Goal: Task Accomplishment & Management: Manage account settings

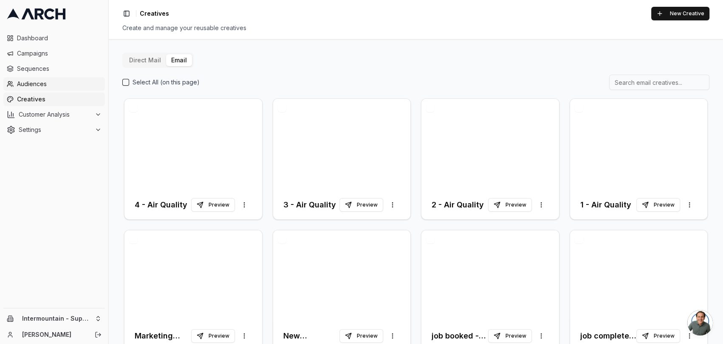
click at [30, 83] on span "Audiences" at bounding box center [59, 84] width 85 height 8
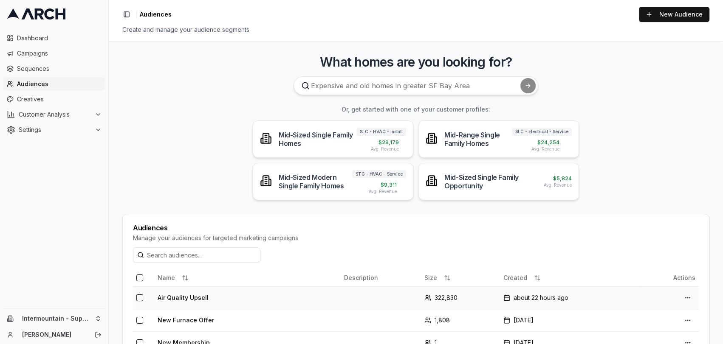
click at [297, 296] on td "Air Quality Upsell" at bounding box center [247, 298] width 186 height 23
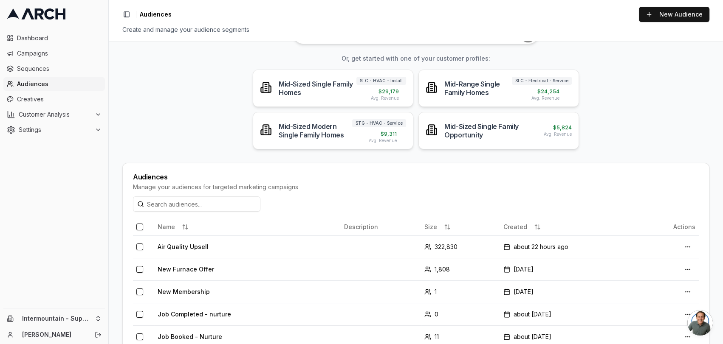
scroll to position [82, 0]
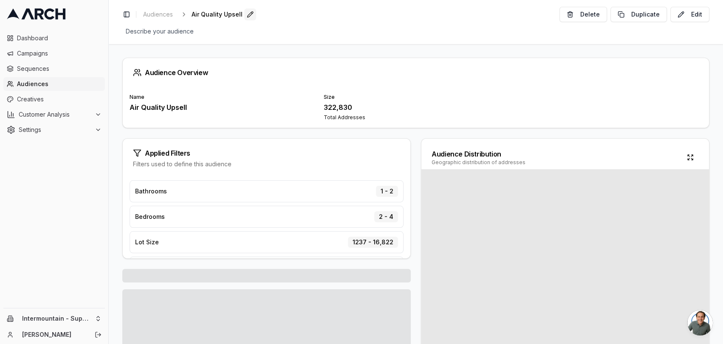
click at [245, 16] on button "Edit" at bounding box center [250, 14] width 12 height 12
click at [249, 15] on input "Air Quality Upsell" at bounding box center [242, 14] width 100 height 13
type input "A"
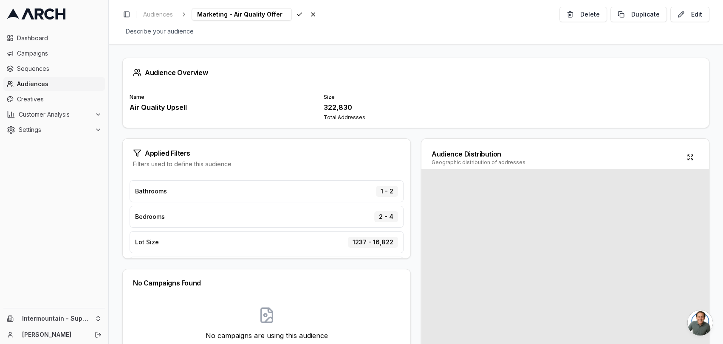
scroll to position [0, 9]
type input "Marketing - Air Quality Offer"
click at [336, 54] on div "Audience Overview Name Air Quality Upsell Size 322,830 Total Addresses Applied …" at bounding box center [416, 194] width 614 height 300
click at [691, 17] on button "Edit" at bounding box center [689, 14] width 39 height 15
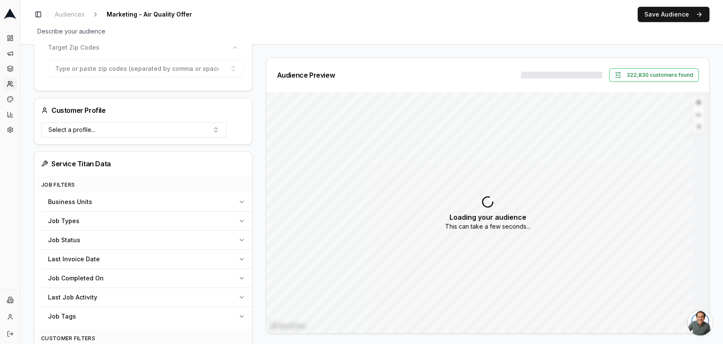
scroll to position [163, 0]
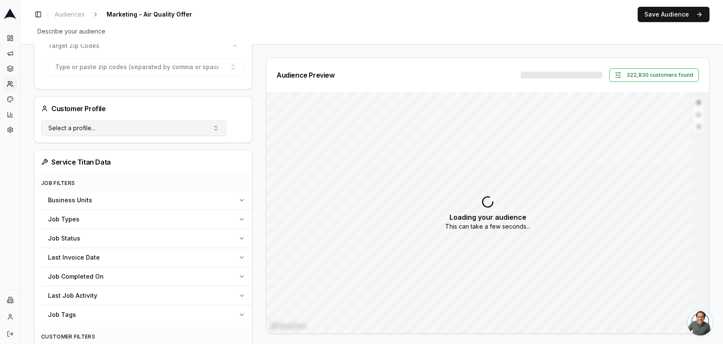
click at [225, 132] on button "Select a profile..." at bounding box center [133, 128] width 185 height 15
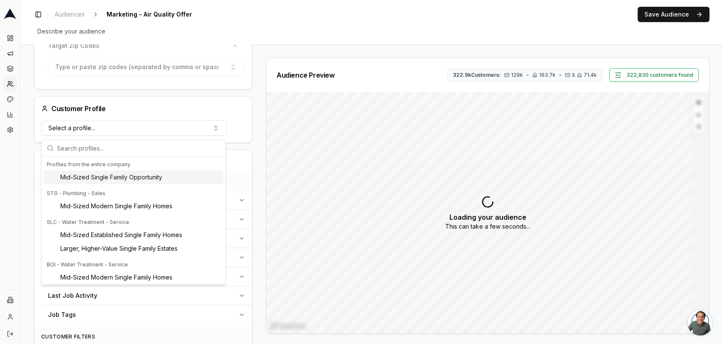
click at [248, 148] on div "Filters AI Filters Customer Selection Include all customers (skip geographic fi…" at bounding box center [143, 263] width 218 height 616
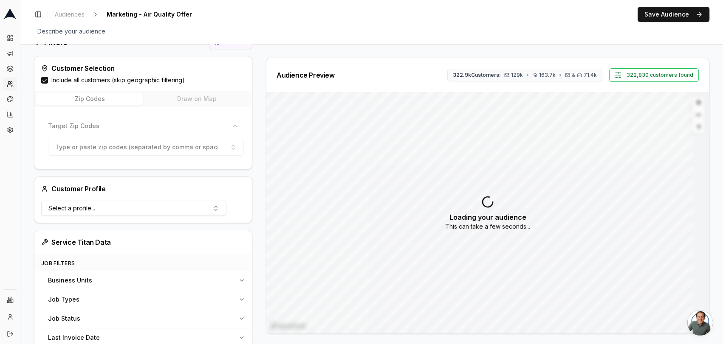
scroll to position [105, 0]
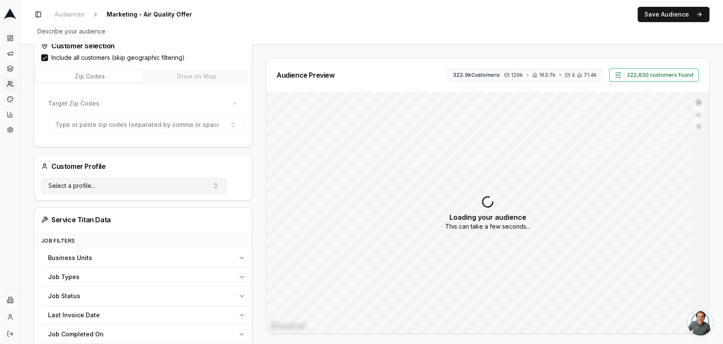
click at [190, 189] on button "Select a profile..." at bounding box center [133, 185] width 185 height 15
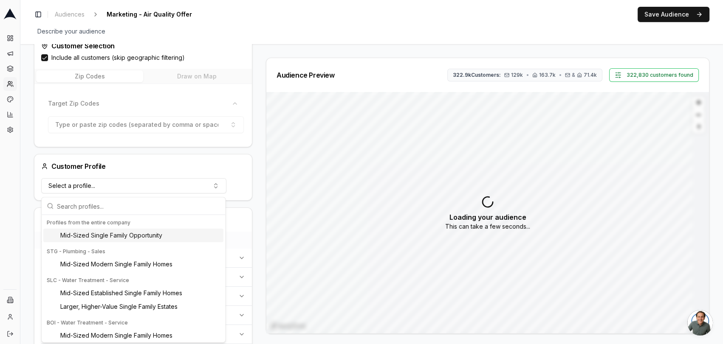
click at [156, 237] on span "Mid-Sized Single Family Opportunity" at bounding box center [111, 235] width 102 height 8
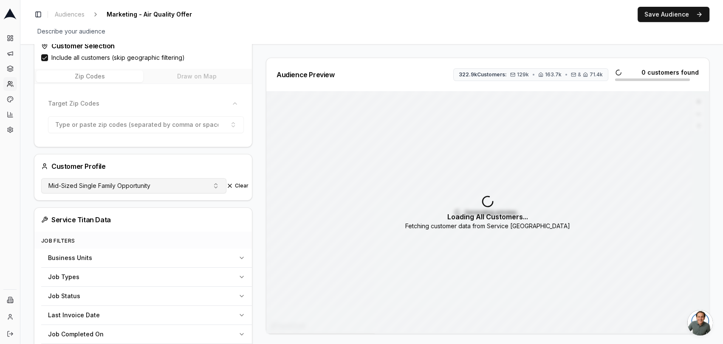
click at [144, 183] on span "Mid-Sized Single Family Opportunity" at bounding box center [99, 186] width 102 height 8
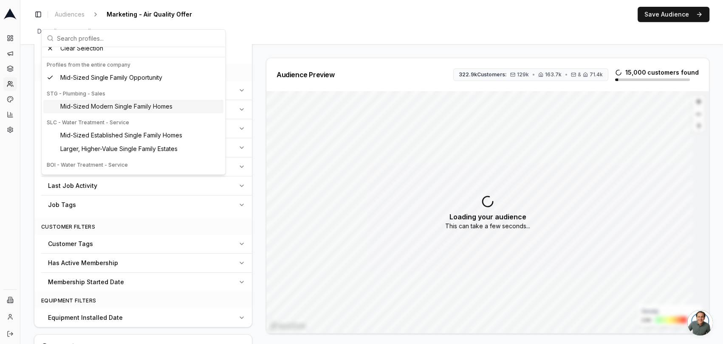
scroll to position [0, 0]
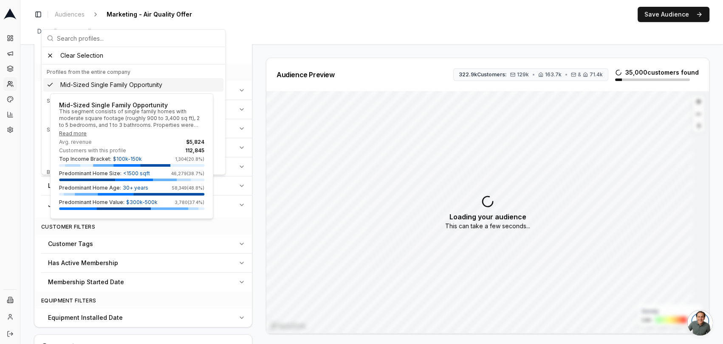
click at [77, 135] on button "Read more" at bounding box center [73, 133] width 28 height 7
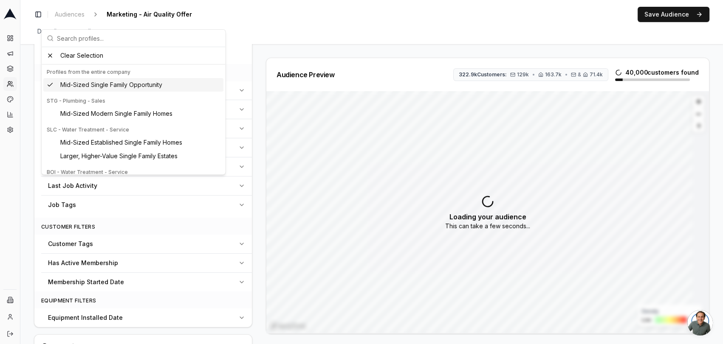
click at [255, 167] on div "Audience Configuration Existing Customers • Static Audience Edit Filters AI Fil…" at bounding box center [146, 123] width 225 height 677
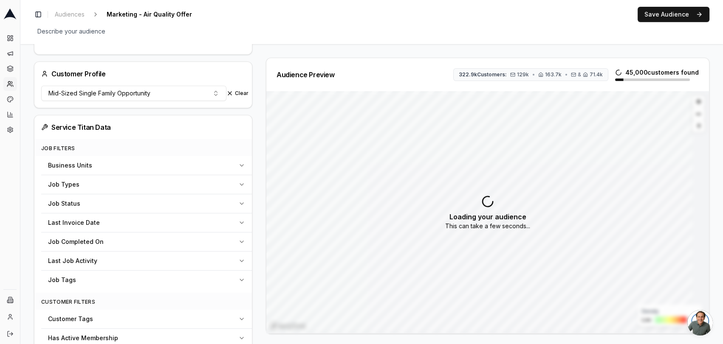
scroll to position [197, 0]
click at [229, 96] on button "Clear" at bounding box center [237, 93] width 22 height 7
click at [70, 16] on span "Audiences" at bounding box center [70, 14] width 30 height 8
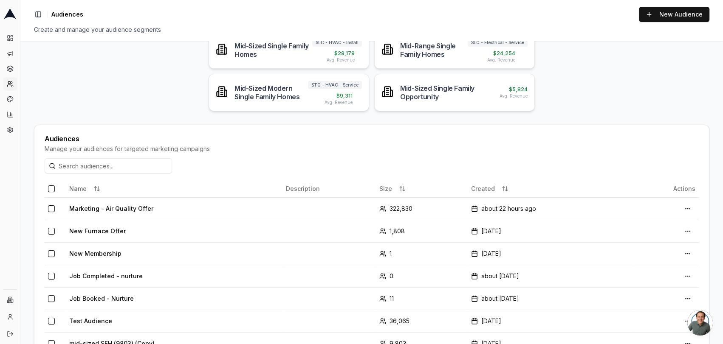
scroll to position [97, 0]
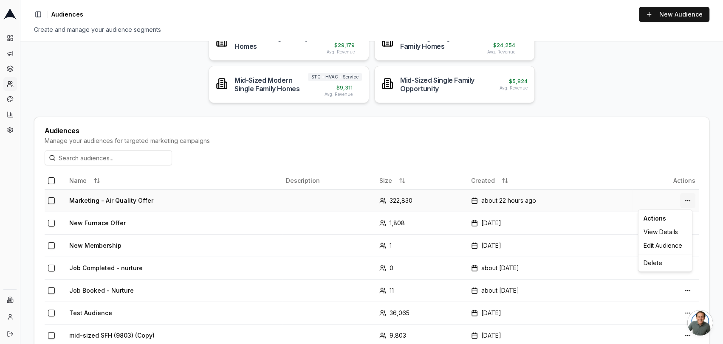
click at [683, 200] on html "Dashboard Campaigns Sequences Audiences Creatives Customer Analysis Settings In…" at bounding box center [361, 172] width 723 height 344
click at [654, 261] on div "Delete" at bounding box center [665, 264] width 50 height 14
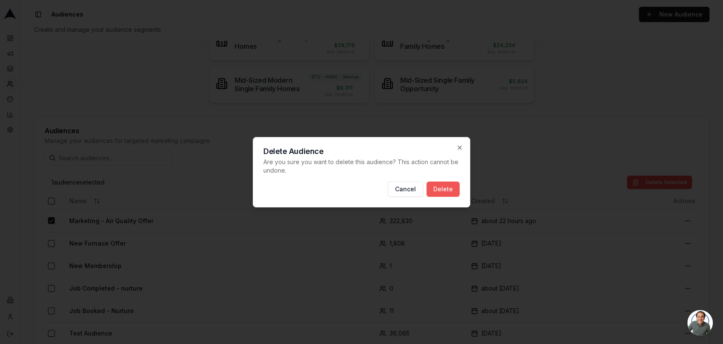
click at [448, 187] on button "Delete" at bounding box center [442, 189] width 33 height 15
click at [503, 133] on div at bounding box center [361, 172] width 723 height 344
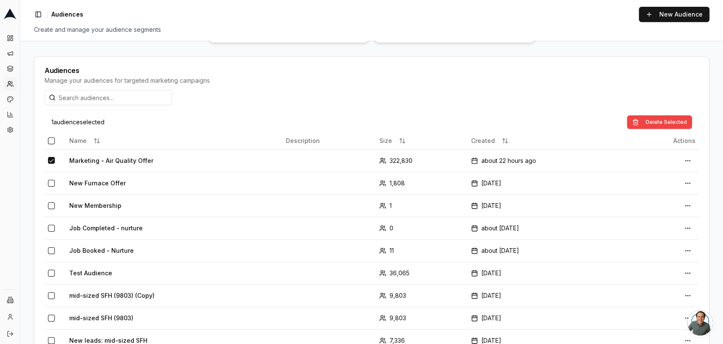
scroll to position [158, 0]
click at [664, 122] on button "Delete Selected" at bounding box center [659, 122] width 65 height 14
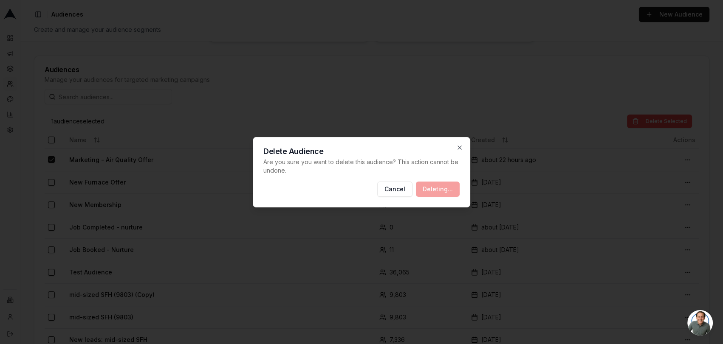
click at [459, 67] on div at bounding box center [361, 172] width 723 height 344
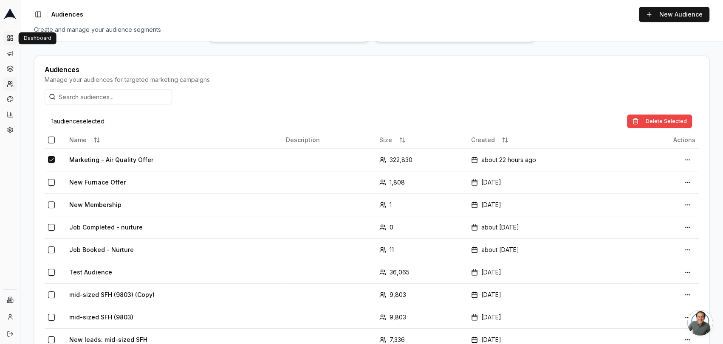
click at [10, 38] on icon at bounding box center [10, 38] width 7 height 7
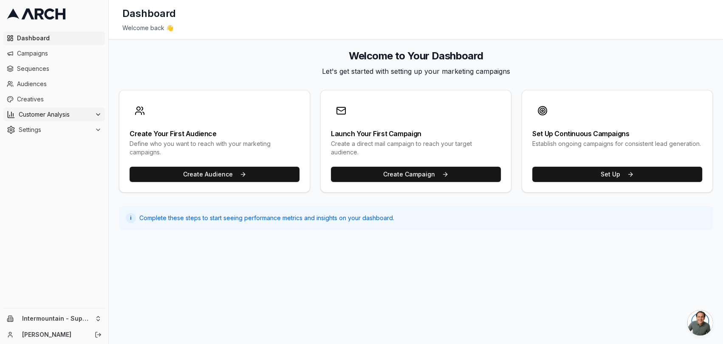
click at [34, 111] on span "Customer Analysis" at bounding box center [55, 114] width 73 height 8
click at [54, 141] on span "Customer Profiles" at bounding box center [56, 142] width 50 height 8
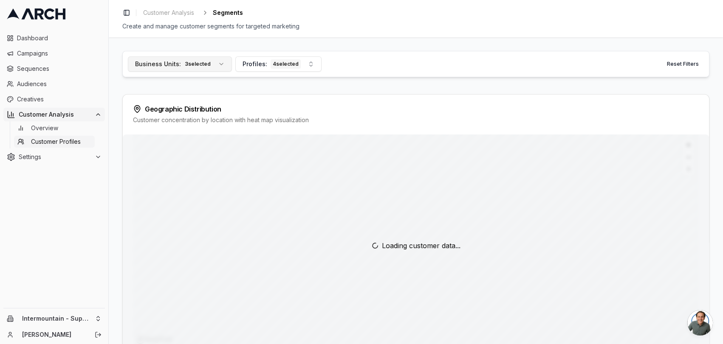
click at [215, 61] on button "Business Units: 3 selected" at bounding box center [180, 63] width 104 height 15
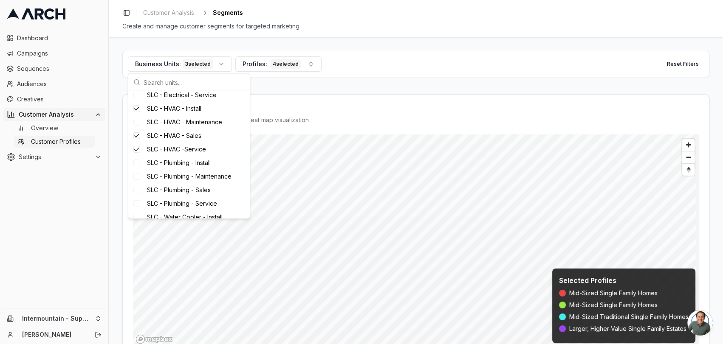
scroll to position [331, 0]
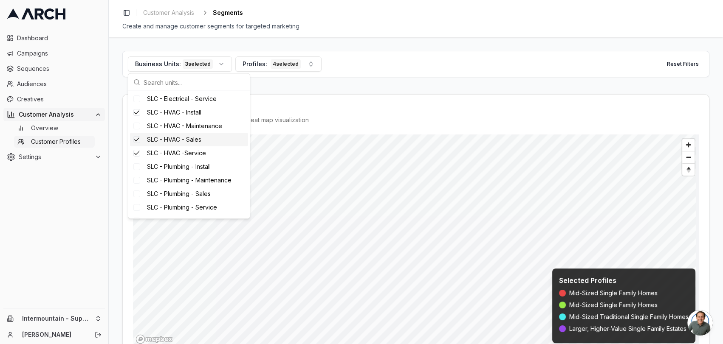
click at [296, 96] on div "Geographic Distribution Customer concentration by location with heat map visual…" at bounding box center [416, 115] width 586 height 40
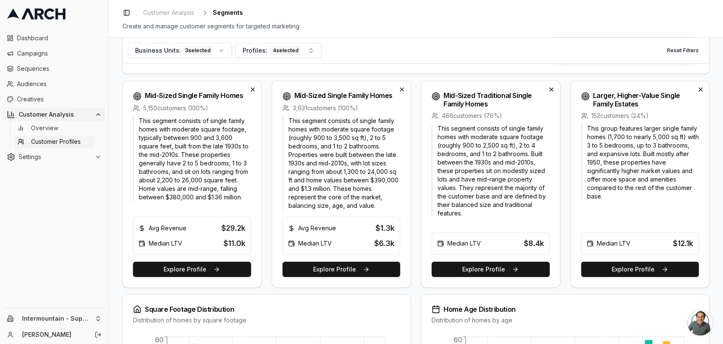
scroll to position [279, 0]
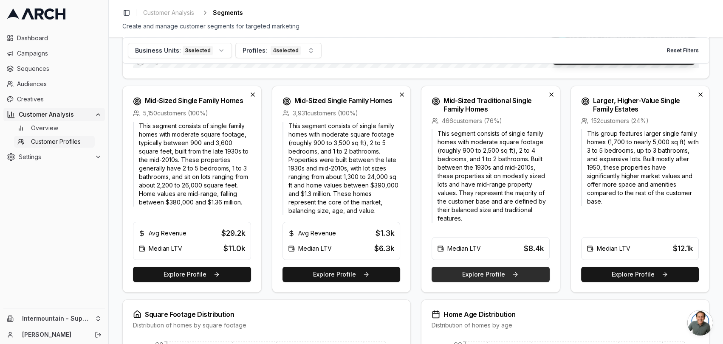
click at [519, 276] on button "Explore Profile" at bounding box center [491, 274] width 118 height 15
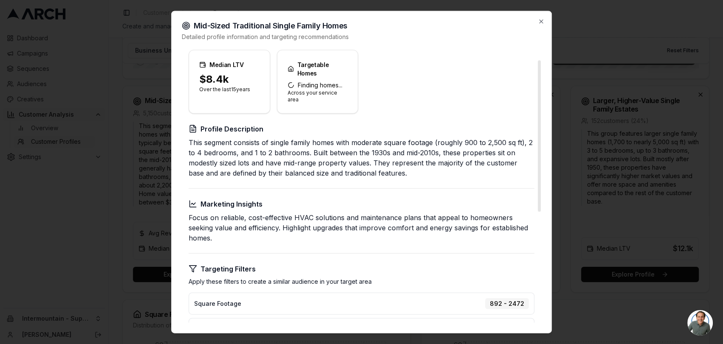
scroll to position [120, 0]
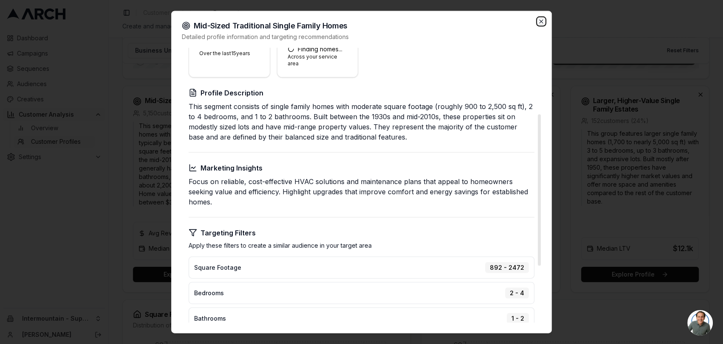
click at [539, 24] on icon "button" at bounding box center [541, 21] width 7 height 7
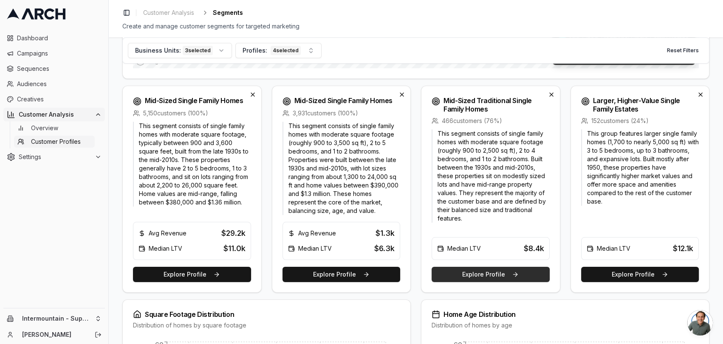
click at [500, 276] on button "Explore Profile" at bounding box center [491, 274] width 118 height 15
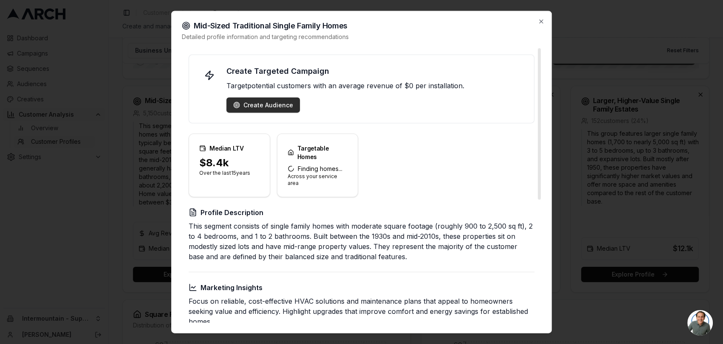
click at [271, 106] on div "Create Audience" at bounding box center [263, 105] width 60 height 8
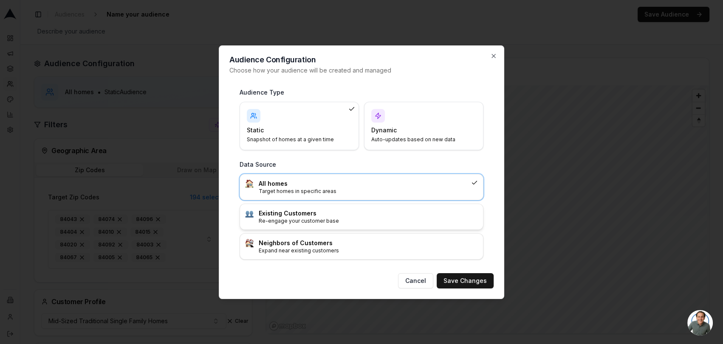
click at [327, 213] on h3 "Existing Customers" at bounding box center [368, 213] width 219 height 8
click at [487, 282] on button "Save Changes" at bounding box center [465, 281] width 57 height 15
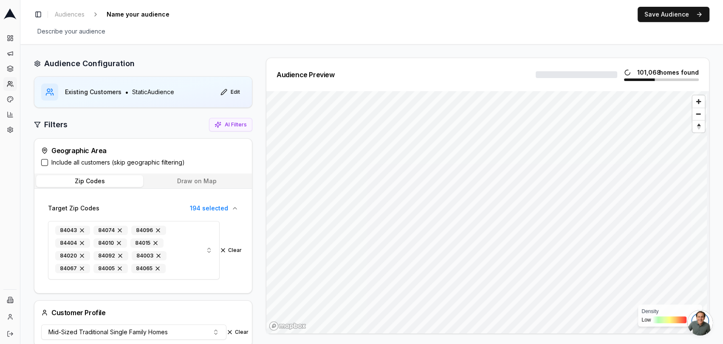
click at [205, 181] on button "Draw on Map" at bounding box center [196, 181] width 107 height 12
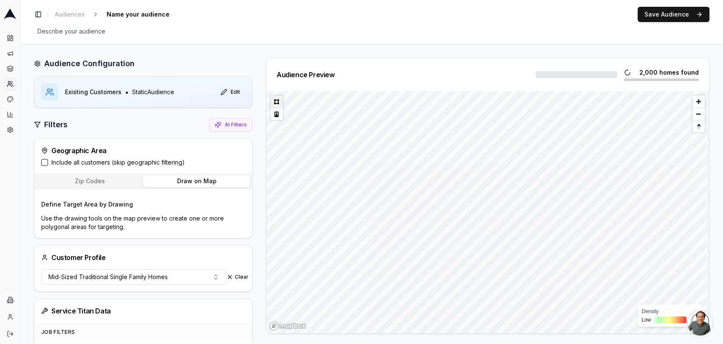
click at [278, 102] on button at bounding box center [277, 102] width 12 height 12
click at [277, 101] on button at bounding box center [277, 102] width 12 height 12
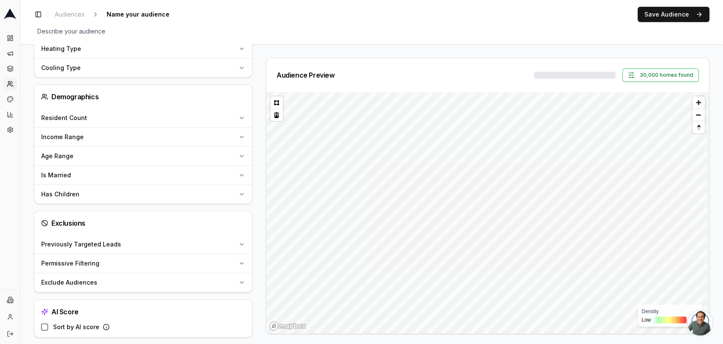
scroll to position [799, 0]
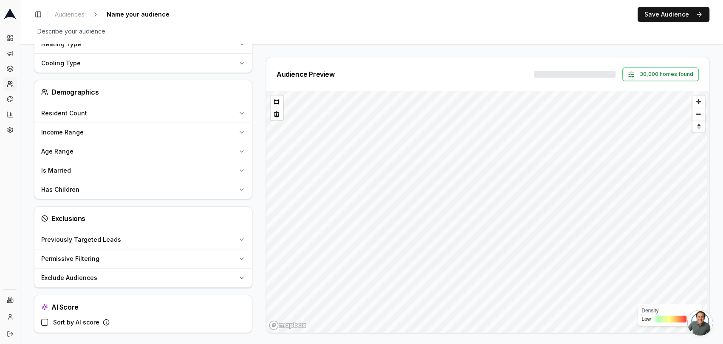
click at [146, 278] on div "Exclude Audiences" at bounding box center [138, 278] width 194 height 8
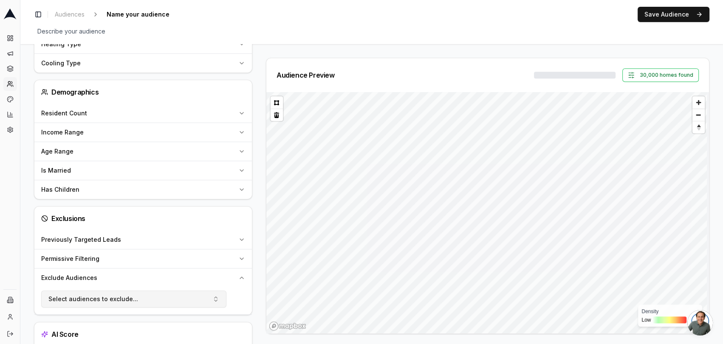
click at [139, 298] on button "Select audiences to exclude..." at bounding box center [133, 299] width 185 height 17
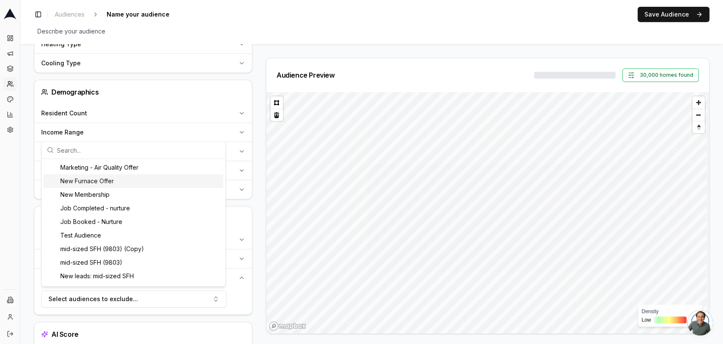
click at [101, 182] on div "New Furnace Offer" at bounding box center [133, 182] width 180 height 14
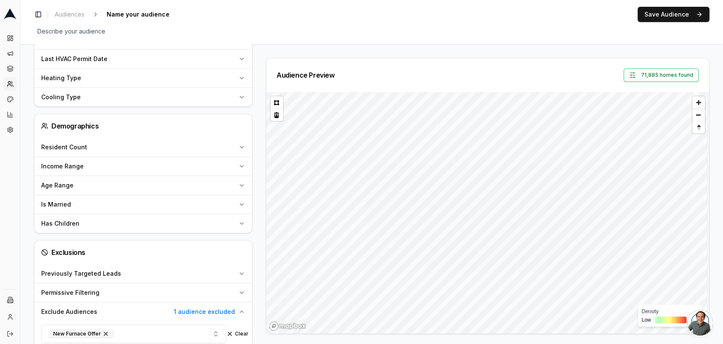
scroll to position [828, 0]
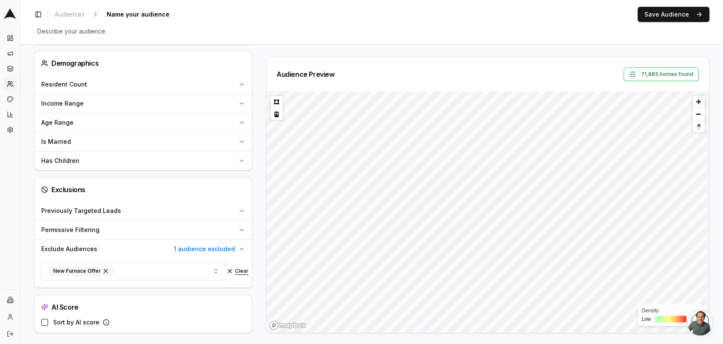
click at [230, 268] on button "Clear" at bounding box center [237, 271] width 22 height 7
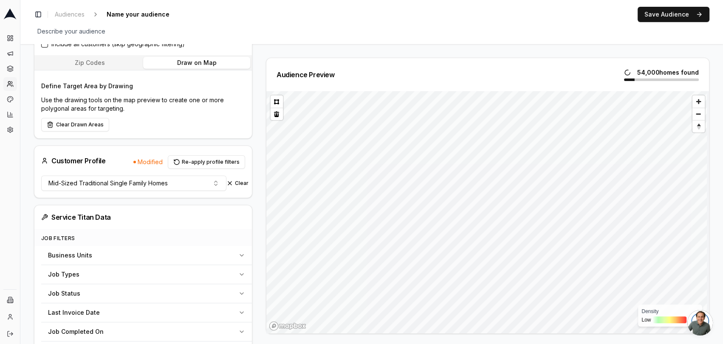
scroll to position [116, 0]
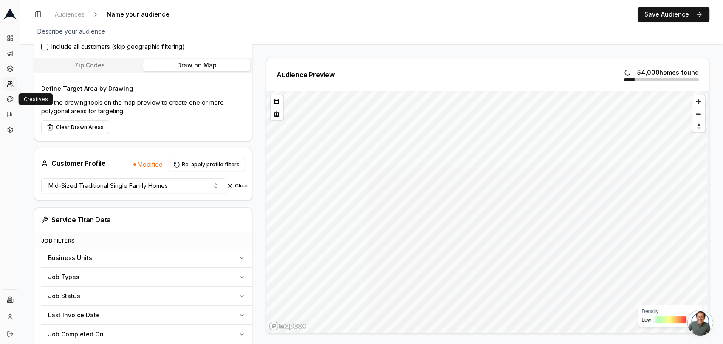
click at [17, 101] on div "Dashboard Campaigns Sequences Audiences Creatives Customer Analysis Settings" at bounding box center [10, 84] width 20 height 112
click at [9, 117] on icon at bounding box center [10, 114] width 5 height 5
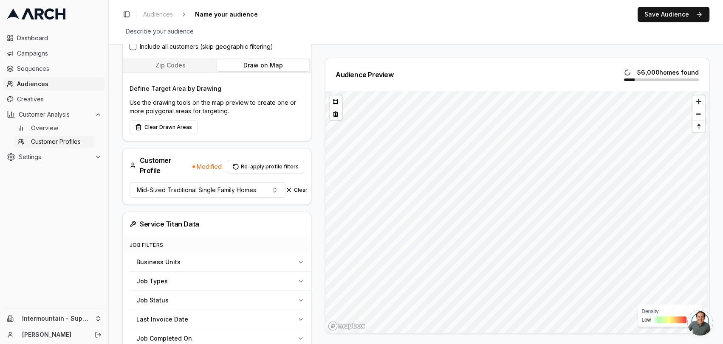
click at [42, 139] on span "Customer Profiles" at bounding box center [56, 142] width 50 height 8
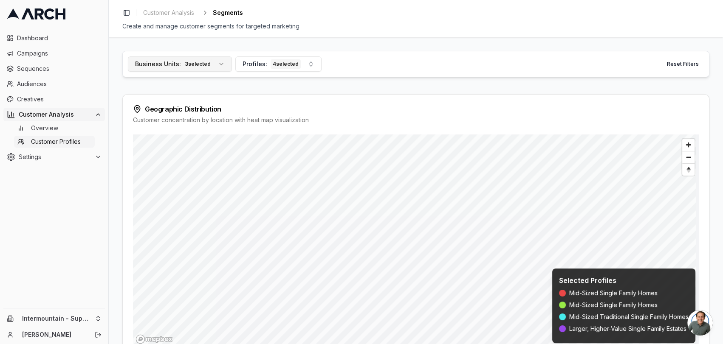
click at [210, 67] on button "Business Units: 3 selected" at bounding box center [180, 63] width 104 height 15
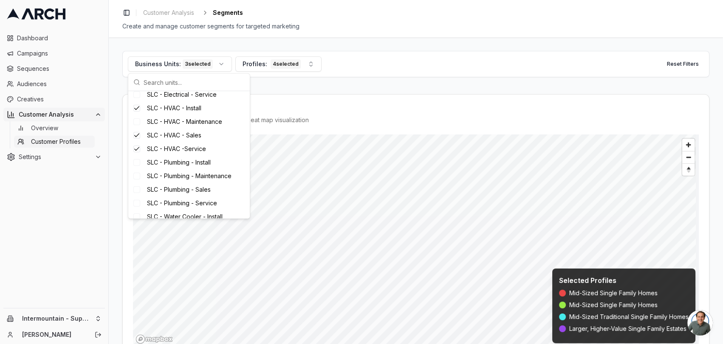
scroll to position [338, 0]
click at [320, 110] on div "Geographic Distribution" at bounding box center [416, 109] width 566 height 8
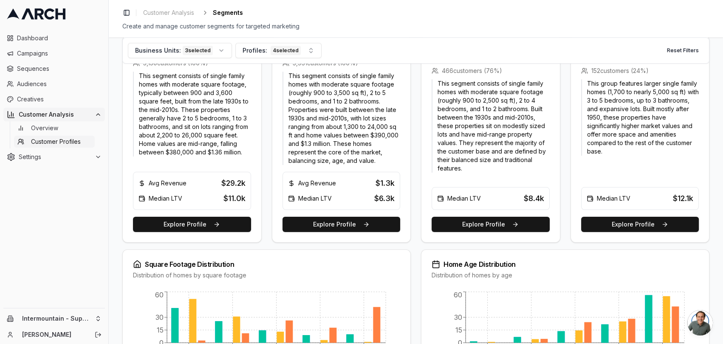
scroll to position [271, 0]
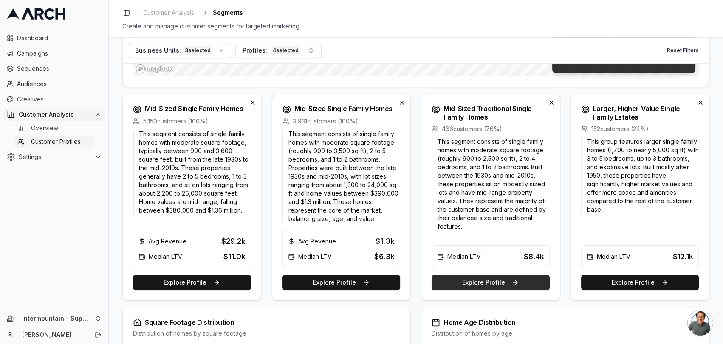
click at [513, 285] on button "Explore Profile" at bounding box center [491, 282] width 118 height 15
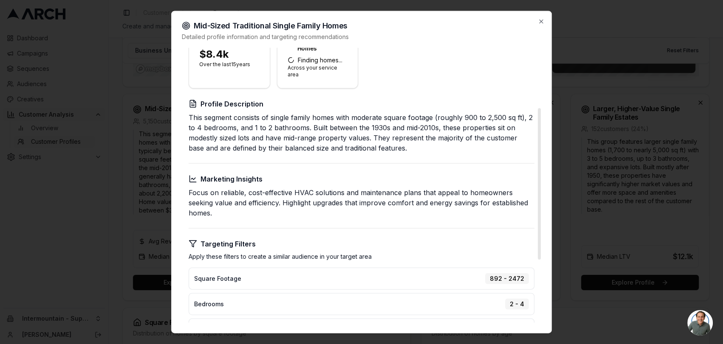
scroll to position [110, 0]
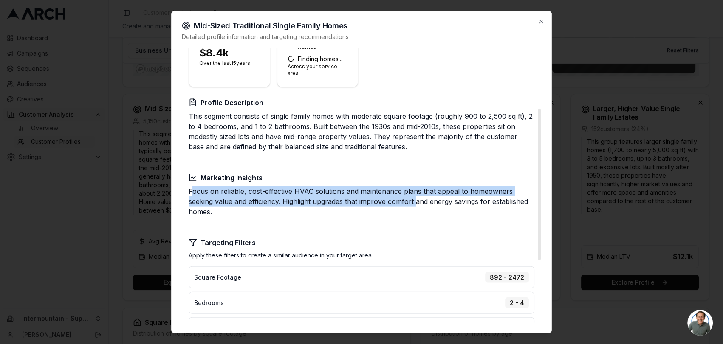
drag, startPoint x: 191, startPoint y: 181, endPoint x: 415, endPoint y: 188, distance: 224.4
click at [415, 188] on p "Focus on reliable, cost-effective HVAC solutions and maintenance plans that app…" at bounding box center [362, 201] width 346 height 31
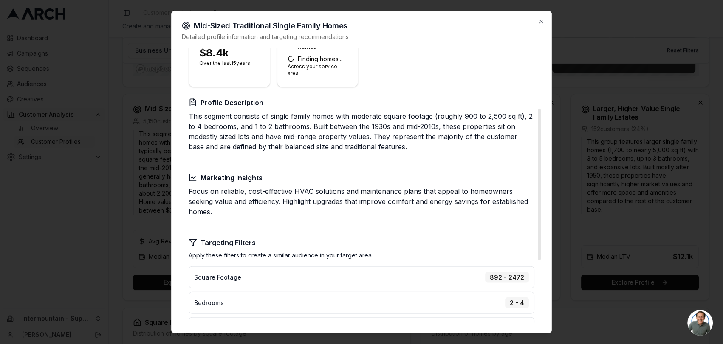
click at [272, 192] on p "Focus on reliable, cost-effective HVAC solutions and maintenance plans that app…" at bounding box center [362, 201] width 346 height 31
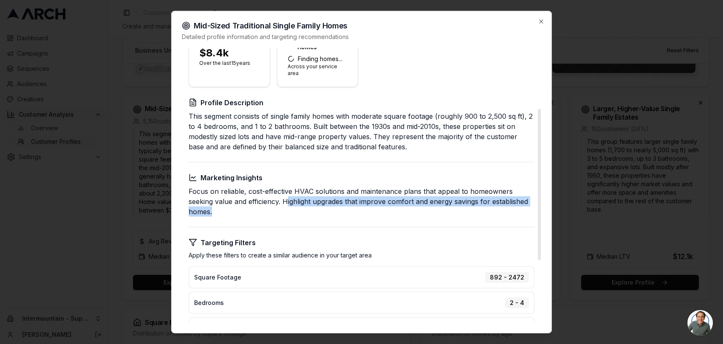
drag, startPoint x: 287, startPoint y: 192, endPoint x: 483, endPoint y: 198, distance: 195.9
click at [483, 198] on p "Focus on reliable, cost-effective HVAC solutions and maintenance plans that app…" at bounding box center [362, 201] width 346 height 31
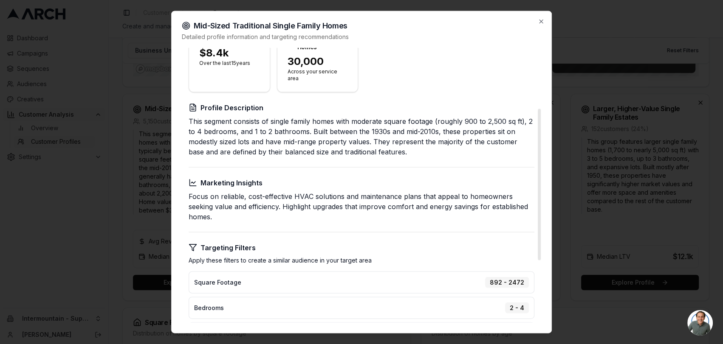
click at [292, 213] on div "Create Targeted Campaign Target 30,000 potential customers with an average reve…" at bounding box center [361, 196] width 359 height 516
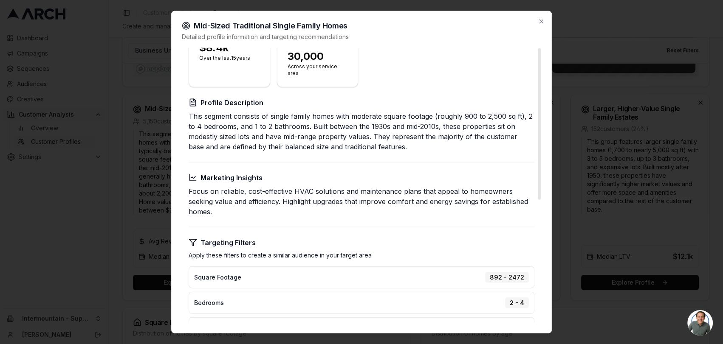
scroll to position [0, 0]
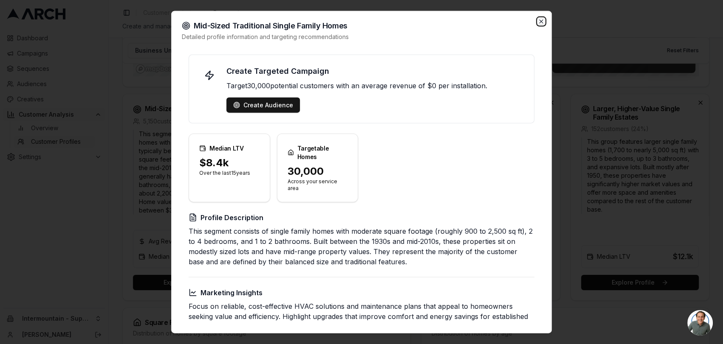
click at [539, 22] on icon "button" at bounding box center [541, 21] width 7 height 7
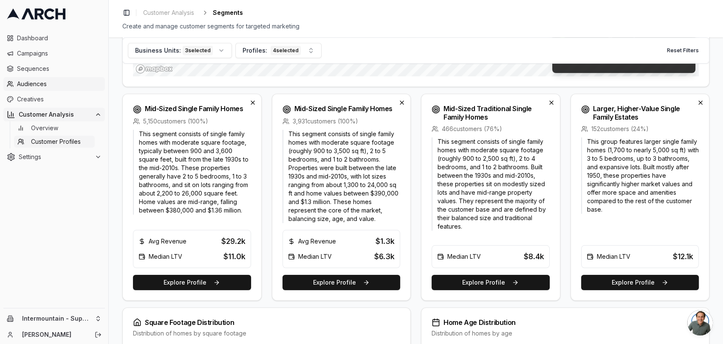
click at [54, 80] on span "Audiences" at bounding box center [59, 84] width 85 height 8
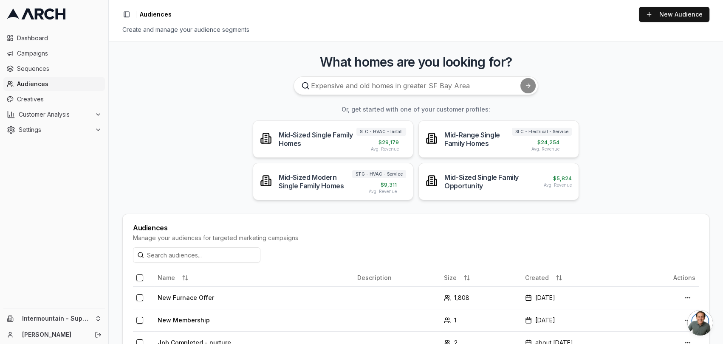
click at [46, 106] on ul "Dashboard Campaigns Sequences Audiences Creatives Customer Analysis Settings" at bounding box center [54, 83] width 102 height 105
click at [45, 111] on span "Customer Analysis" at bounding box center [55, 114] width 73 height 8
click at [40, 138] on span "Customer Profiles" at bounding box center [56, 142] width 50 height 8
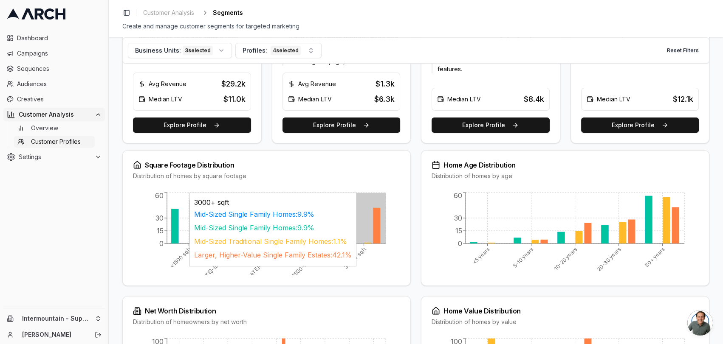
scroll to position [359, 0]
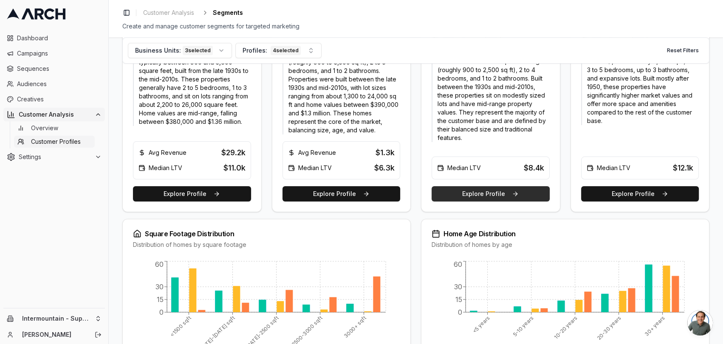
click at [516, 192] on button "Explore Profile" at bounding box center [491, 193] width 118 height 15
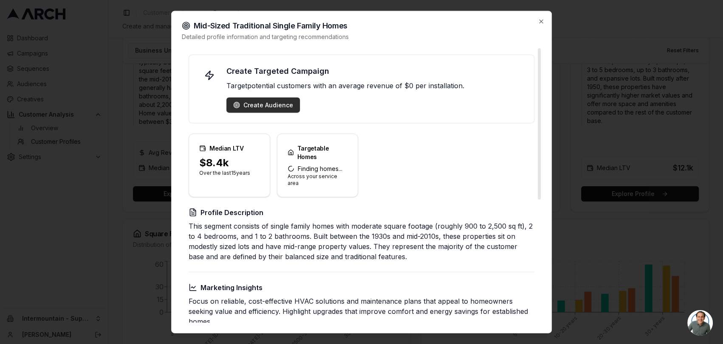
click at [261, 108] on div "Create Audience" at bounding box center [263, 105] width 60 height 8
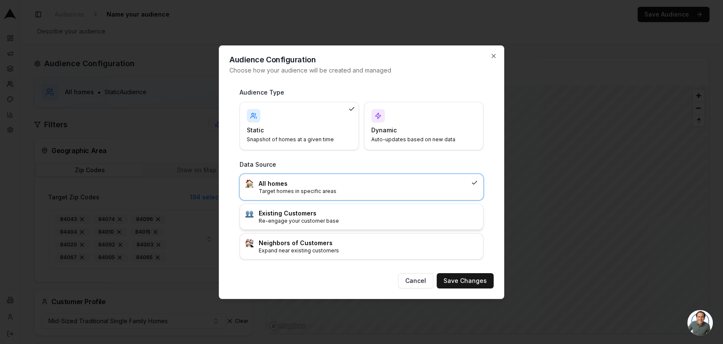
click at [305, 223] on p "Re-engage your customer base" at bounding box center [368, 221] width 219 height 7
click at [463, 282] on button "Save Changes" at bounding box center [465, 281] width 57 height 15
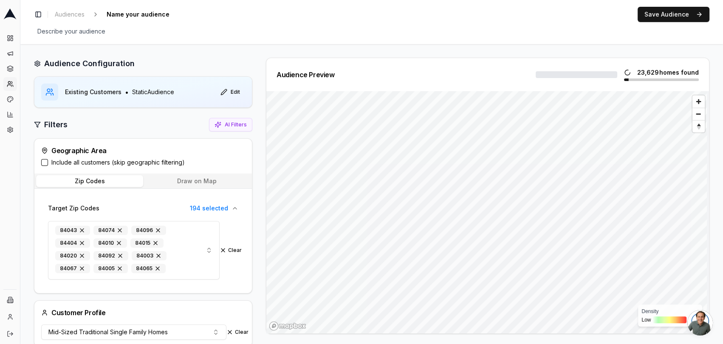
click at [205, 186] on button "Draw on Map" at bounding box center [196, 181] width 107 height 12
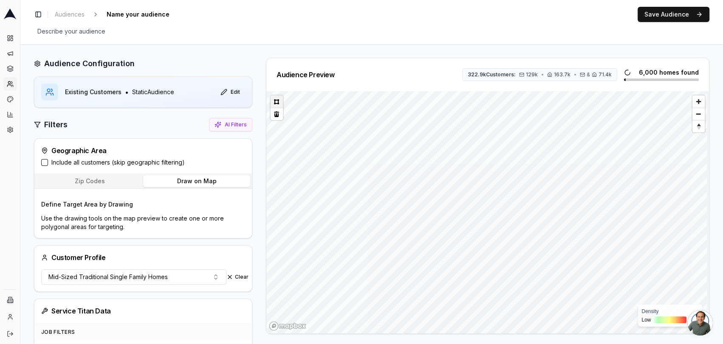
click at [277, 99] on button at bounding box center [277, 102] width 12 height 12
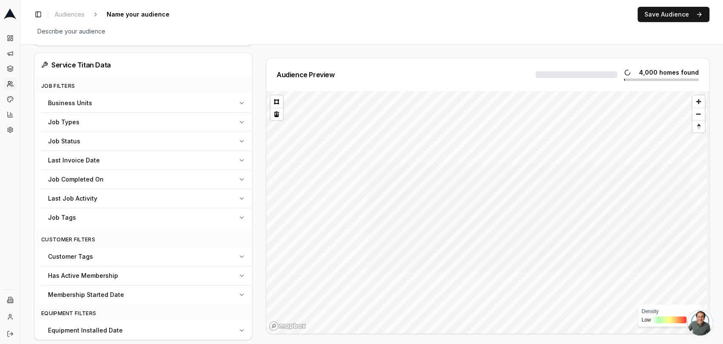
scroll to position [271, 0]
click at [229, 103] on div "Business Units" at bounding box center [141, 103] width 187 height 8
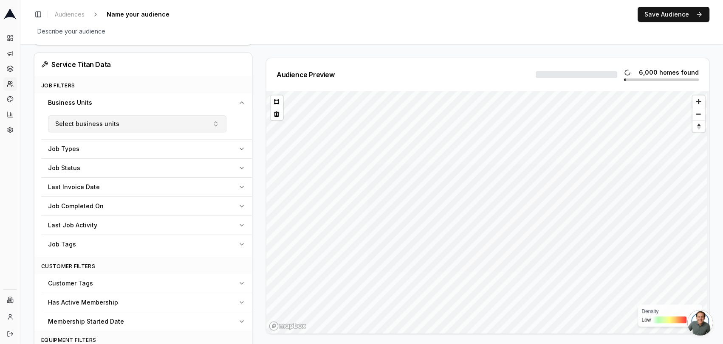
click at [209, 124] on button "Select business units" at bounding box center [137, 124] width 178 height 17
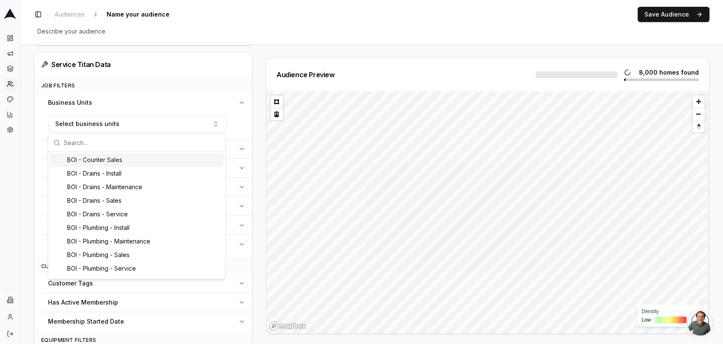
click at [198, 68] on div "Service Titan Data" at bounding box center [143, 64] width 204 height 10
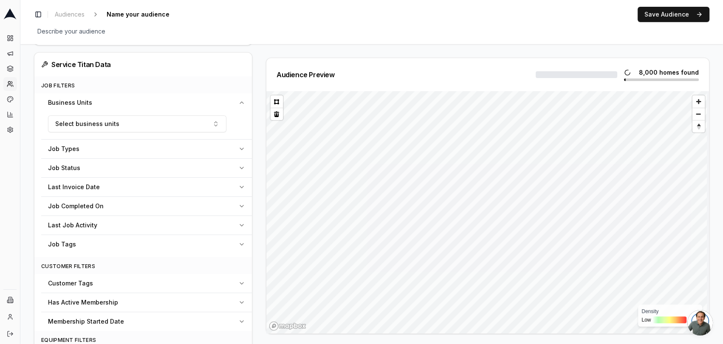
click at [186, 150] on div "Job Types" at bounding box center [141, 149] width 187 height 8
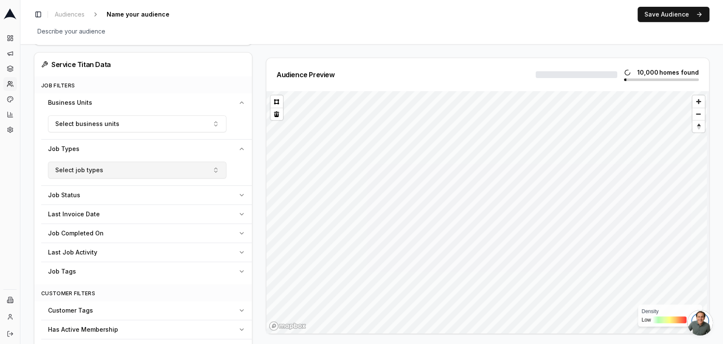
click at [150, 169] on button "Select job types" at bounding box center [137, 170] width 178 height 17
click at [191, 125] on button "Select business units" at bounding box center [137, 124] width 178 height 17
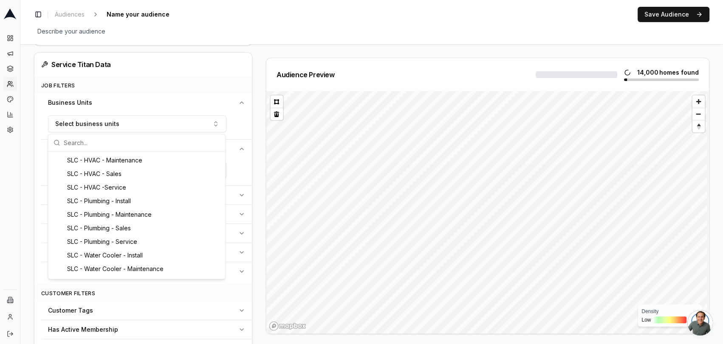
scroll to position [314, 0]
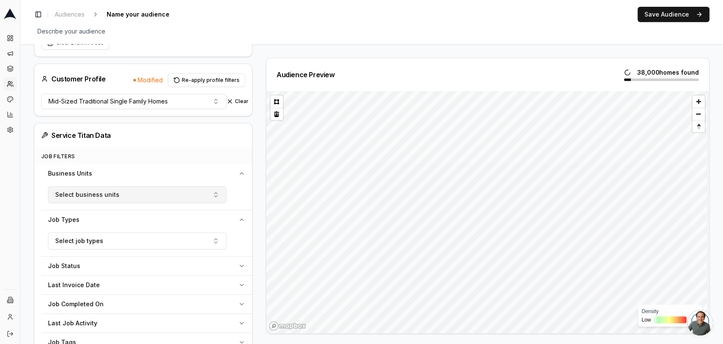
scroll to position [200, 0]
click at [182, 192] on button "Select business units" at bounding box center [137, 195] width 178 height 17
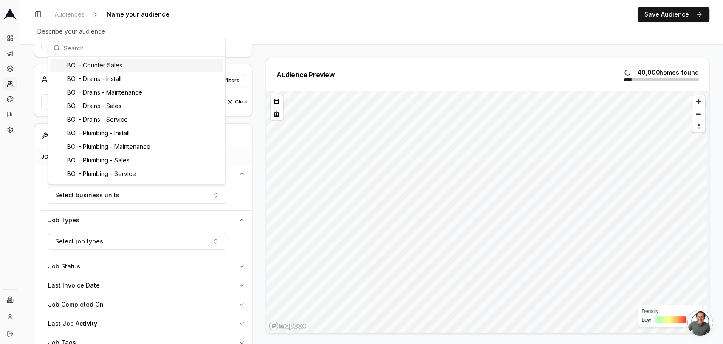
click at [261, 216] on div "Audience Preview 40,000 homes found Density Low High" at bounding box center [484, 196] width 450 height 277
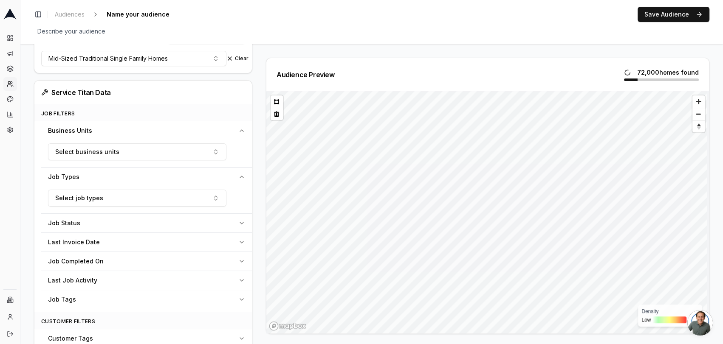
scroll to position [242, 0]
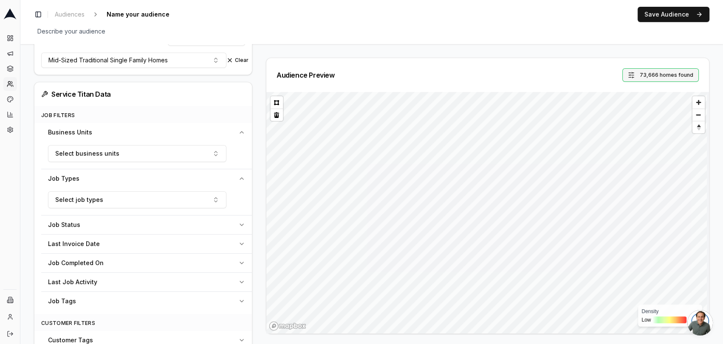
click at [641, 77] on button "73,666 homes found" at bounding box center [660, 75] width 76 height 14
click at [632, 113] on input "399999" at bounding box center [620, 111] width 38 height 15
click at [632, 113] on input "399998" at bounding box center [620, 111] width 38 height 15
click at [632, 113] on input "399997" at bounding box center [620, 111] width 38 height 15
click at [632, 113] on input "399996" at bounding box center [620, 111] width 38 height 15
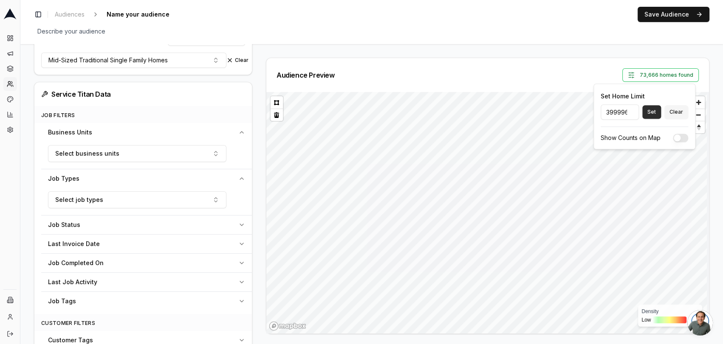
drag, startPoint x: 606, startPoint y: 113, endPoint x: 644, endPoint y: 115, distance: 38.3
click at [644, 115] on div "399996 Set Clear" at bounding box center [644, 111] width 87 height 15
type input "30000"
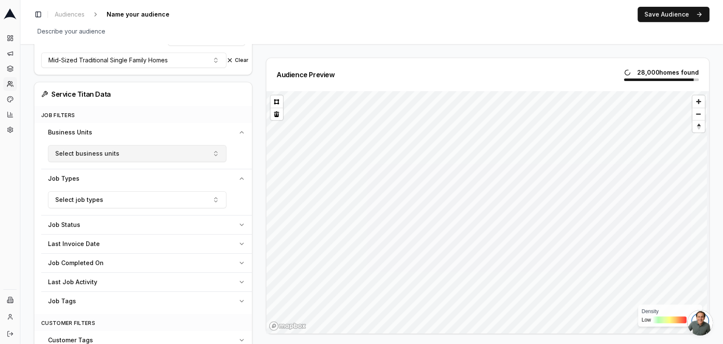
click at [213, 153] on button "Select business units" at bounding box center [137, 153] width 178 height 17
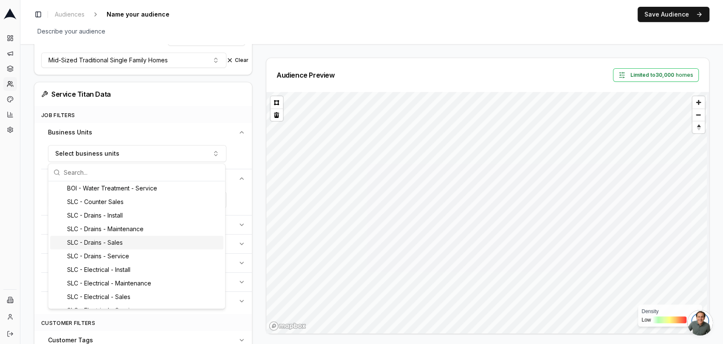
scroll to position [166, 0]
click at [260, 182] on div "Audience Preview Limited to 30,000 homes Density Low High" at bounding box center [484, 196] width 450 height 277
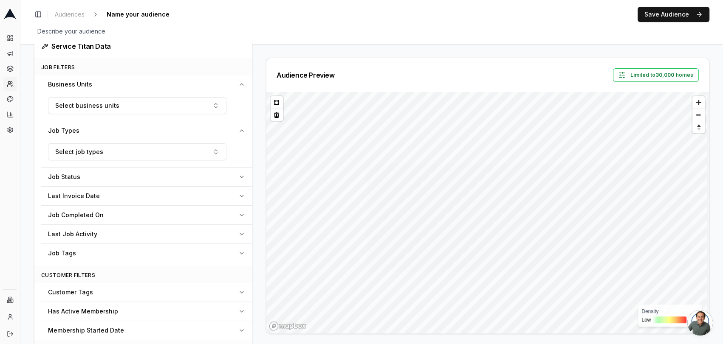
scroll to position [295, 0]
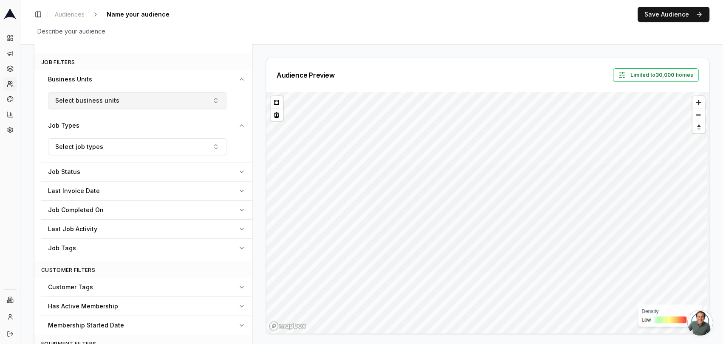
click at [209, 102] on button "Select business units" at bounding box center [137, 100] width 178 height 17
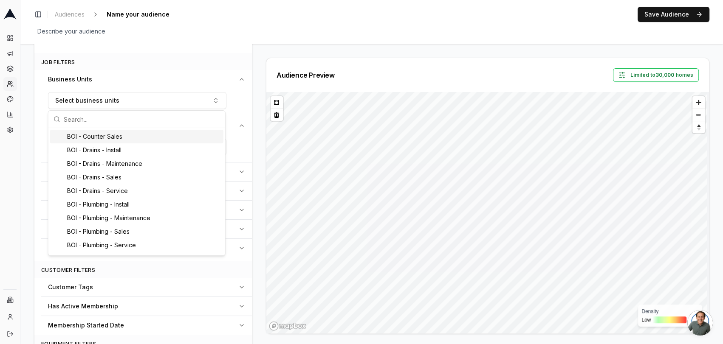
click at [260, 108] on div "Audience Preview Limited to 30,000 homes Density Low High" at bounding box center [484, 196] width 450 height 277
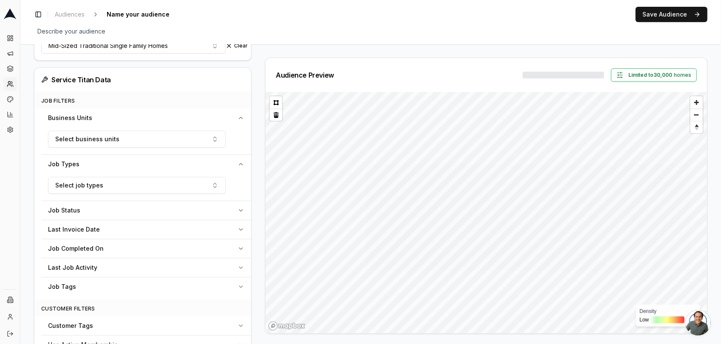
scroll to position [256, 0]
click at [663, 16] on button "Save Audience" at bounding box center [671, 14] width 72 height 15
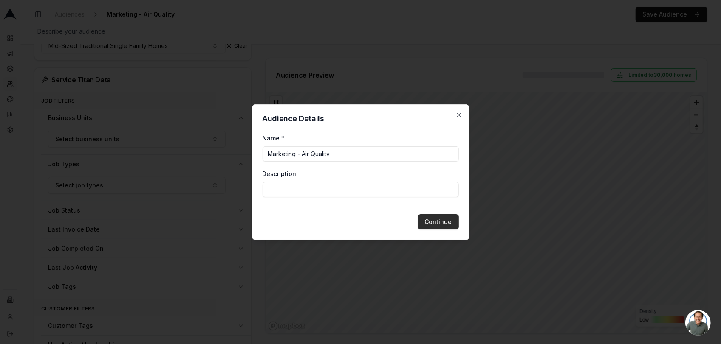
type input "Marketing - Air Quality"
click at [430, 223] on button "Continue" at bounding box center [438, 221] width 41 height 15
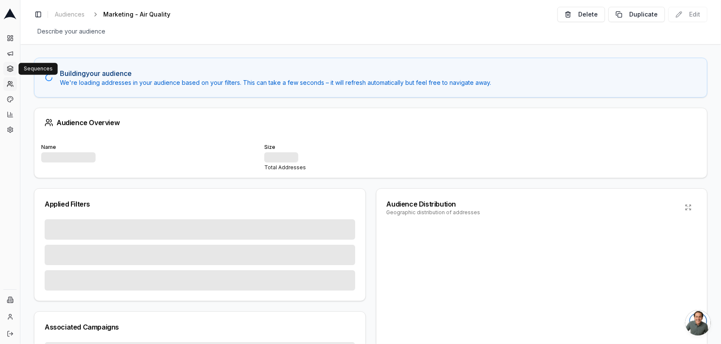
click at [10, 70] on icon at bounding box center [10, 69] width 6 height 1
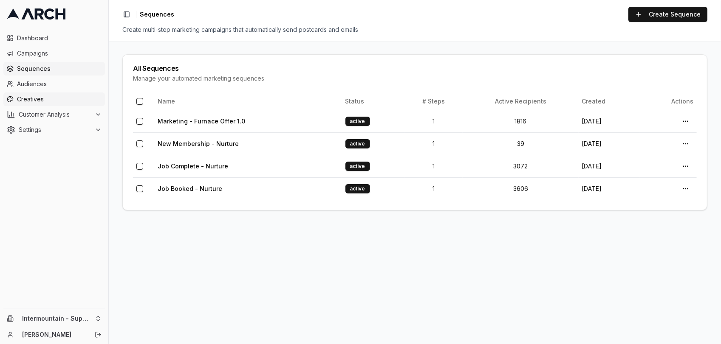
click at [29, 98] on span "Creatives" at bounding box center [59, 99] width 85 height 8
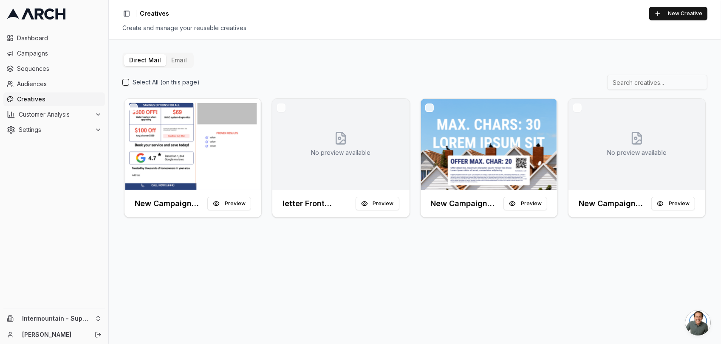
click at [179, 60] on button "Email" at bounding box center [179, 60] width 26 height 12
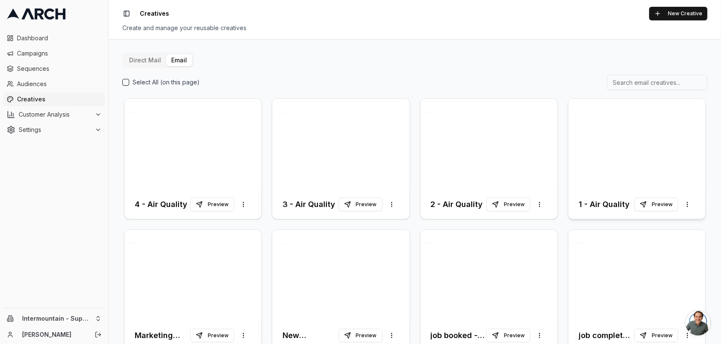
click at [609, 168] on div at bounding box center [636, 144] width 137 height 91
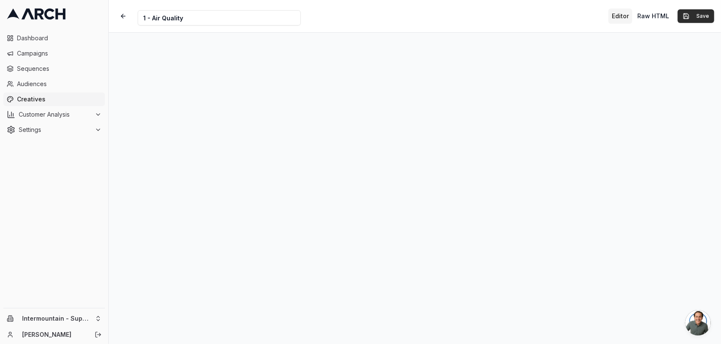
click at [693, 15] on button "Save" at bounding box center [695, 16] width 37 height 14
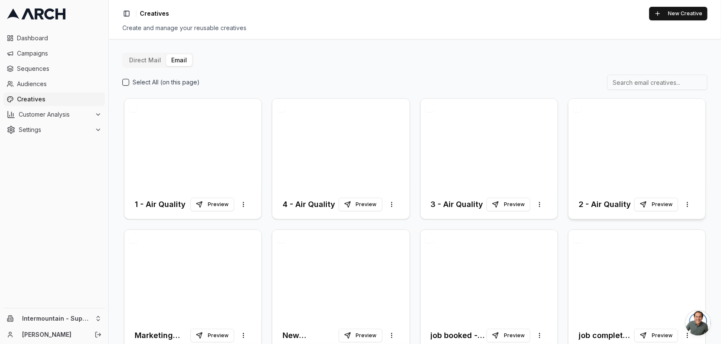
click at [581, 151] on div at bounding box center [636, 144] width 137 height 91
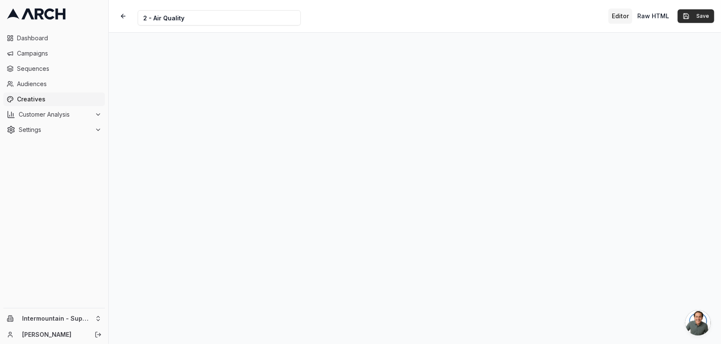
click at [699, 14] on button "Save" at bounding box center [695, 16] width 37 height 14
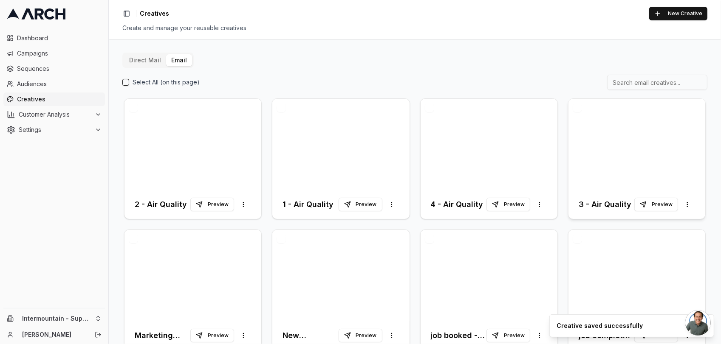
click at [570, 151] on div at bounding box center [636, 144] width 137 height 91
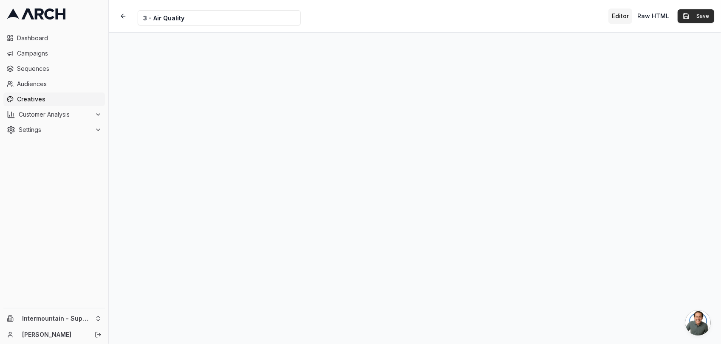
click at [697, 14] on button "Save" at bounding box center [695, 16] width 37 height 14
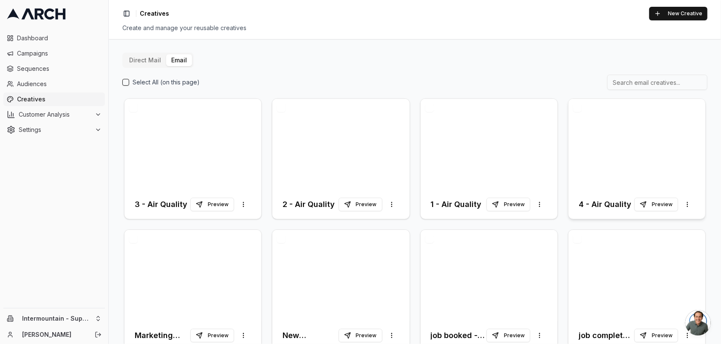
click at [595, 150] on div at bounding box center [636, 144] width 137 height 91
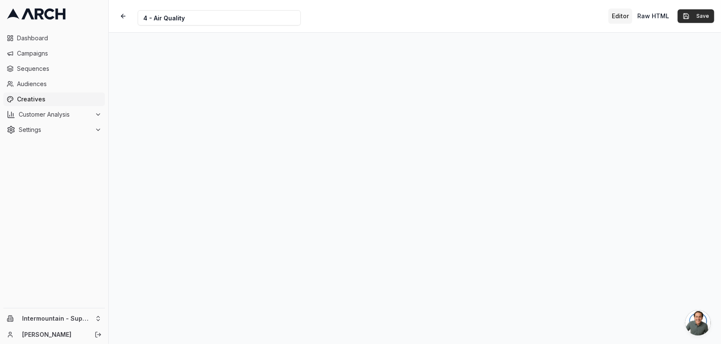
click at [694, 17] on button "Save" at bounding box center [695, 16] width 37 height 14
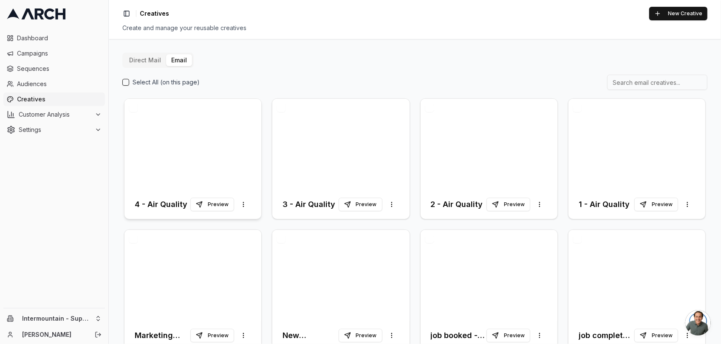
click at [177, 131] on div at bounding box center [192, 144] width 137 height 91
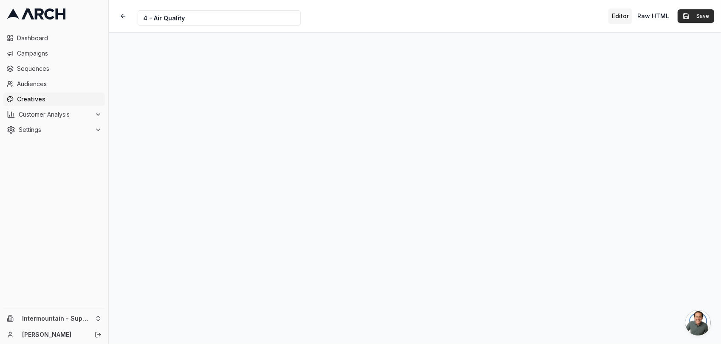
click at [704, 17] on button "Save" at bounding box center [695, 16] width 37 height 14
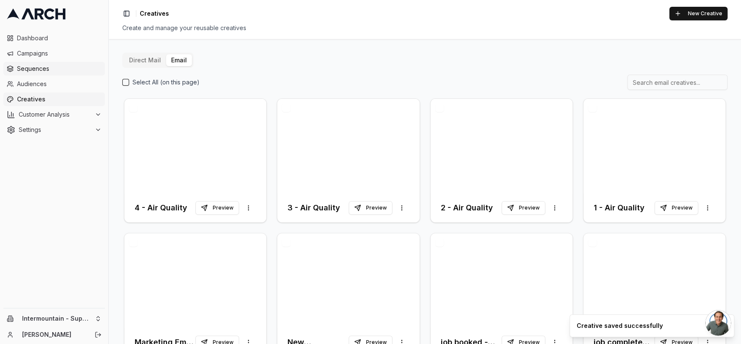
click at [24, 67] on span "Sequences" at bounding box center [59, 69] width 85 height 8
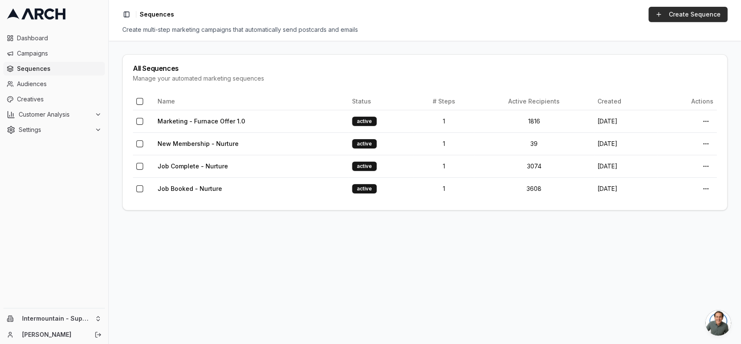
click at [675, 21] on link "Create Sequence" at bounding box center [688, 14] width 79 height 15
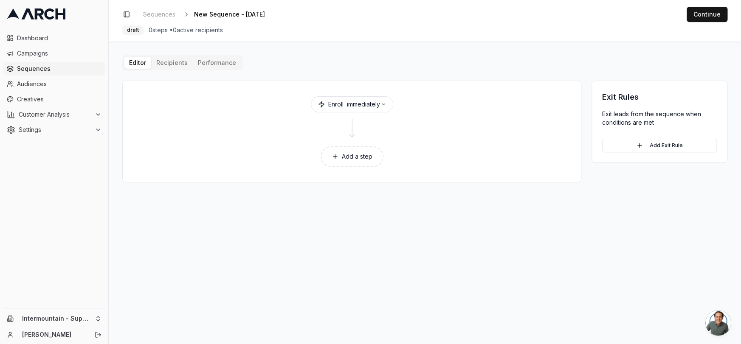
click at [358, 157] on button "Add a step" at bounding box center [352, 157] width 63 height 20
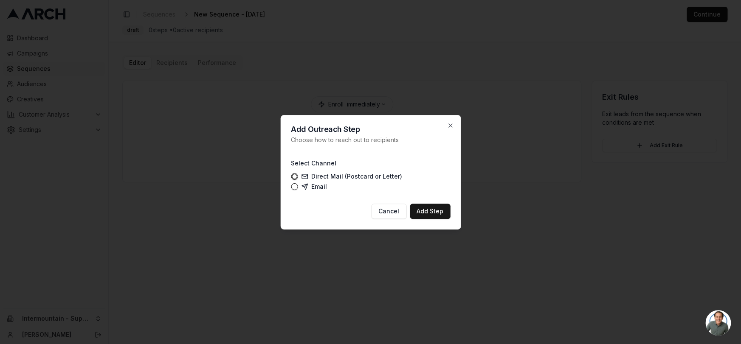
click at [313, 186] on label "Email" at bounding box center [314, 186] width 26 height 7
click at [298, 186] on button "Email" at bounding box center [294, 186] width 7 height 7
click at [432, 212] on button "Add Step" at bounding box center [430, 211] width 40 height 15
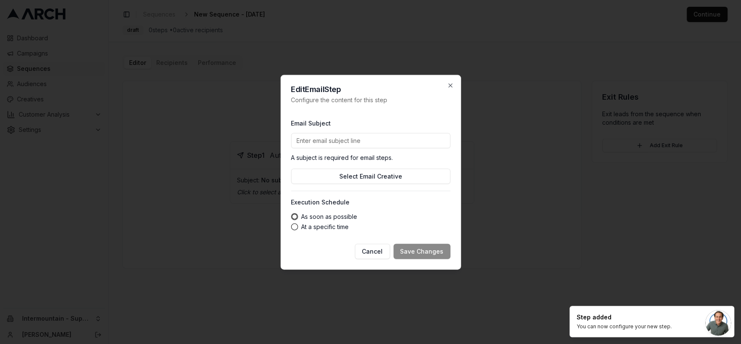
paste input "This Fall’s Best Air Upgrade — $500 Off Each"
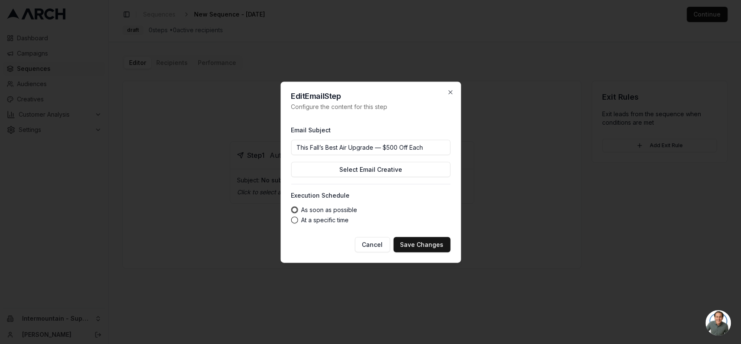
type input "This Fall’s Best Air Upgrade — $500 Off Each"
click at [306, 222] on label "At a specific time" at bounding box center [325, 220] width 48 height 6
click at [298, 222] on button "At a specific time" at bounding box center [294, 220] width 7 height 7
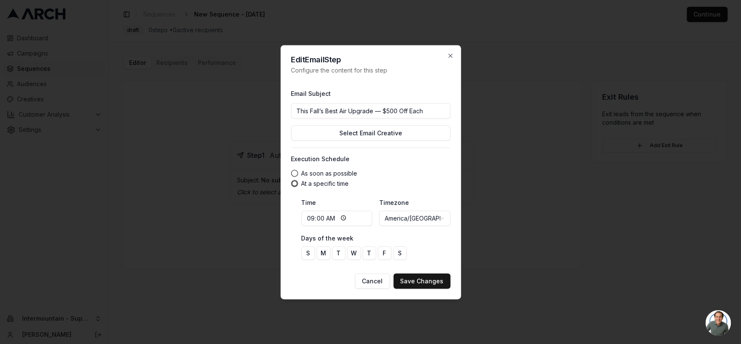
click at [358, 215] on input "09:00" at bounding box center [336, 218] width 71 height 15
click at [377, 135] on button "Select Email Creative" at bounding box center [370, 132] width 159 height 15
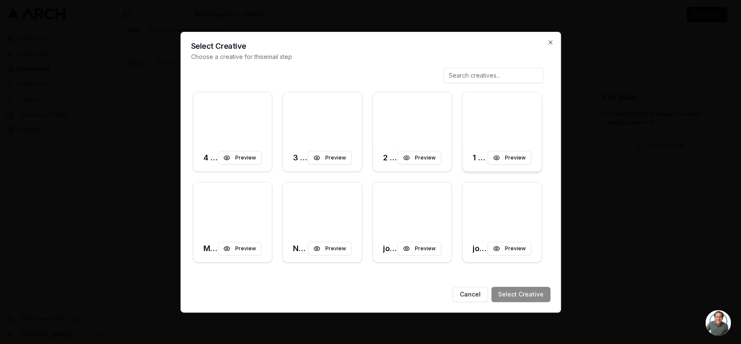
click at [510, 121] on div at bounding box center [502, 118] width 79 height 53
click at [521, 294] on button "Select Creative" at bounding box center [520, 294] width 59 height 15
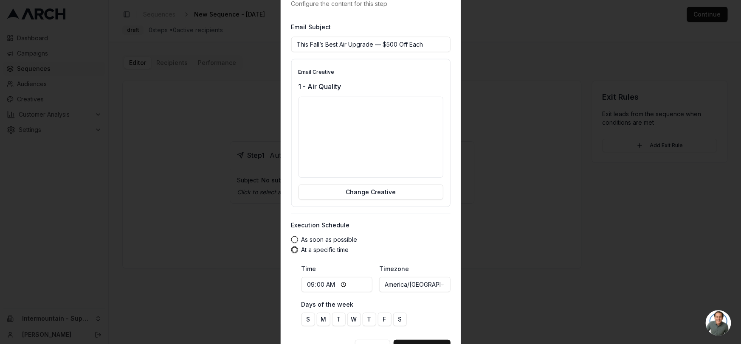
click at [327, 286] on input "09:00" at bounding box center [336, 284] width 71 height 15
click at [343, 286] on input "09:00" at bounding box center [336, 284] width 71 height 15
type input "14:00"
click at [418, 231] on div "Execution Schedule As soon as possible At a specific time Time 14:00 Timezone A…" at bounding box center [370, 273] width 159 height 105
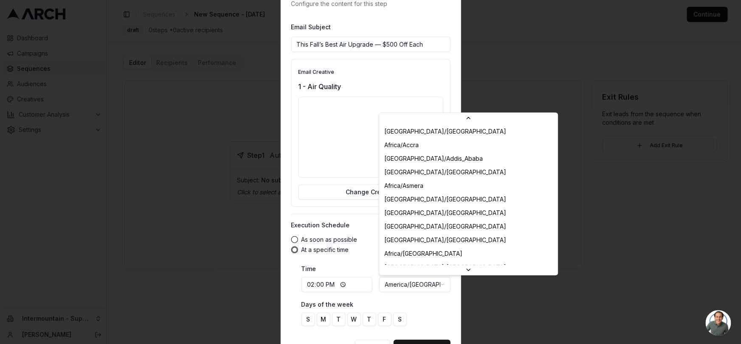
click at [417, 284] on body "Dashboard Campaigns Sequences Audiences Creatives Customer Analysis Settings In…" at bounding box center [370, 172] width 741 height 344
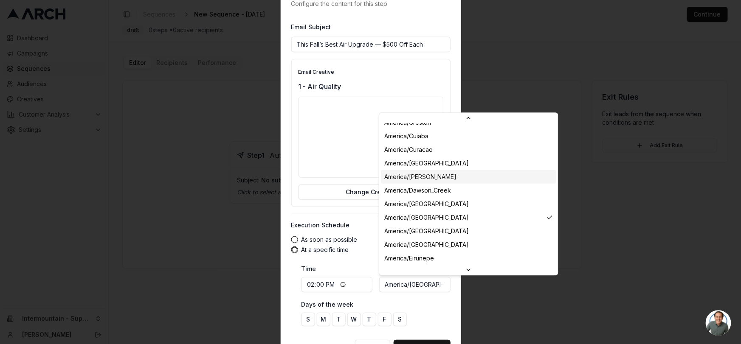
scroll to position [1235, 0]
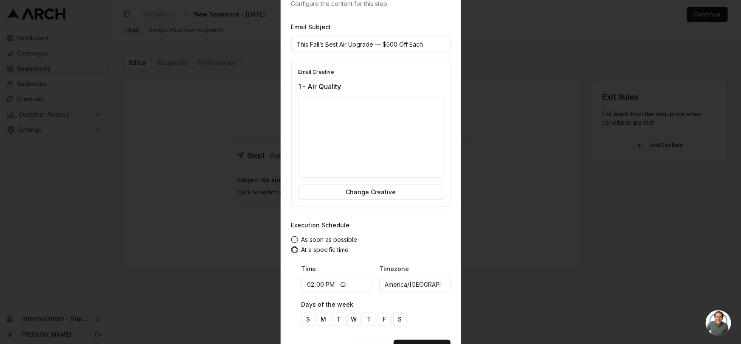
click at [384, 245] on div "As soon as possible At a specific time" at bounding box center [370, 245] width 159 height 17
click at [370, 323] on button "T" at bounding box center [369, 320] width 14 height 14
click at [327, 316] on button "M" at bounding box center [323, 320] width 14 height 14
click at [369, 323] on button "T" at bounding box center [369, 320] width 14 height 14
click at [339, 321] on button "T" at bounding box center [339, 320] width 14 height 14
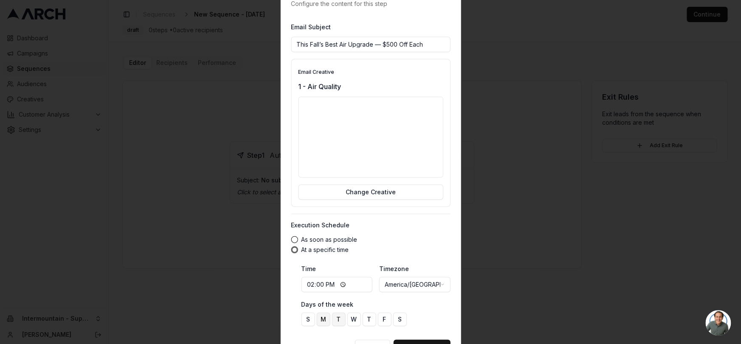
click at [324, 324] on button "M" at bounding box center [323, 320] width 14 height 14
click at [370, 322] on button "T" at bounding box center [369, 320] width 14 height 14
click at [435, 312] on div "Days of the week S M T W T F S" at bounding box center [375, 312] width 149 height 27
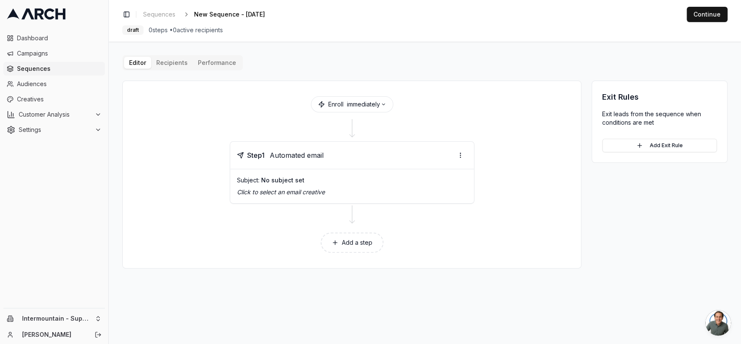
click at [308, 176] on div "Subject: No subject set" at bounding box center [352, 180] width 230 height 8
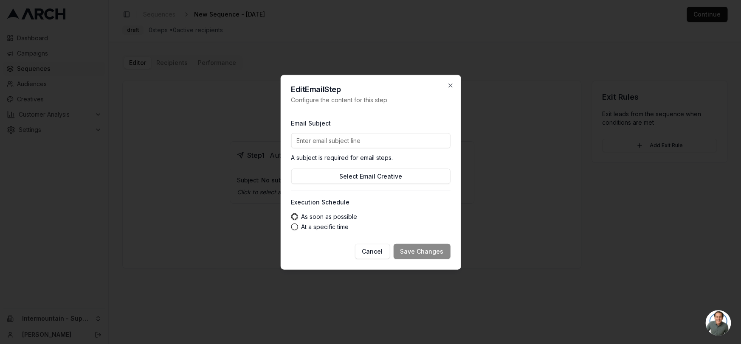
click at [339, 142] on input "Email Subject" at bounding box center [370, 140] width 159 height 15
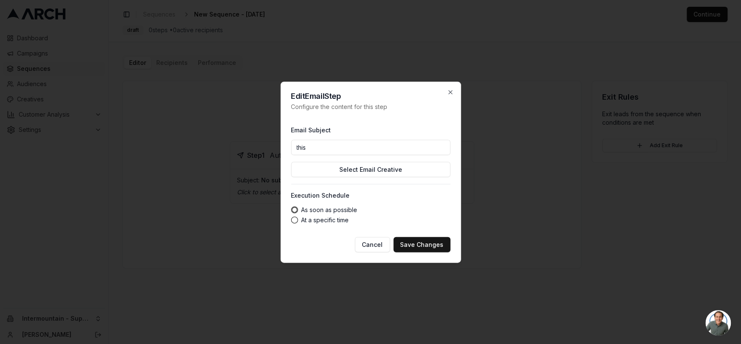
type input "This Fall’s Best Air Upgrade — $500 Off Each"
click at [320, 222] on label "At a specific time" at bounding box center [325, 220] width 48 height 6
click at [298, 222] on button "At a specific time" at bounding box center [294, 220] width 7 height 7
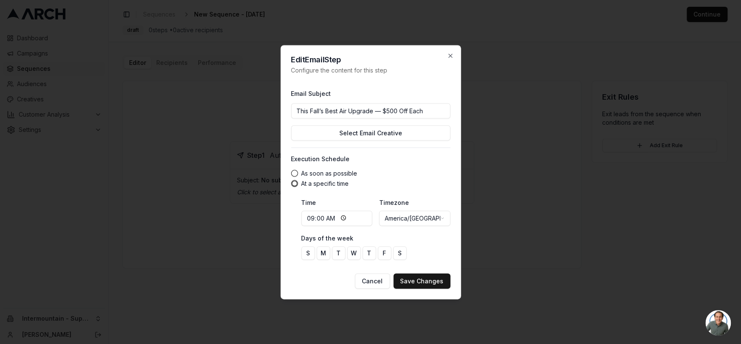
click at [339, 218] on input "09:00" at bounding box center [336, 218] width 71 height 15
click at [347, 218] on input "09:00" at bounding box center [336, 218] width 71 height 15
type input "14:00"
click at [439, 220] on body "Dashboard Campaigns Sequences Audiences Creatives Customer Analysis Settings In…" at bounding box center [370, 172] width 741 height 344
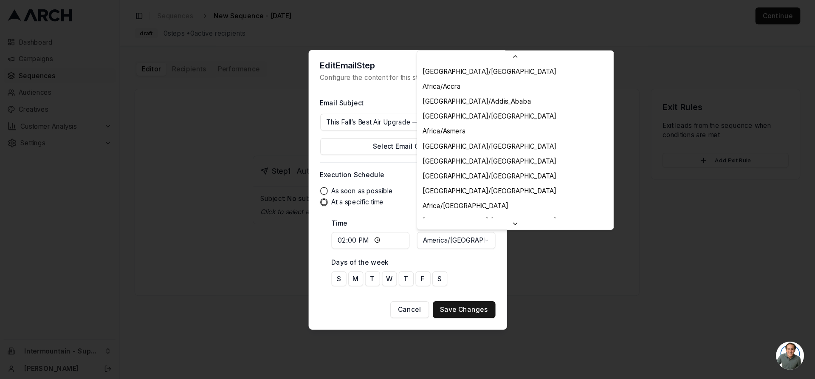
scroll to position [1191, 0]
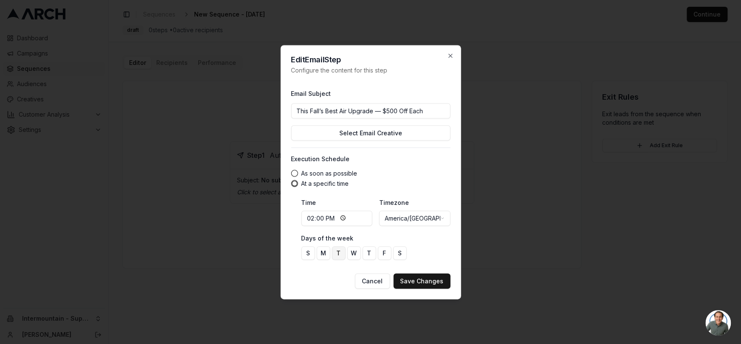
click at [339, 254] on button "T" at bounding box center [339, 253] width 14 height 14
click at [366, 254] on button "T" at bounding box center [369, 253] width 14 height 14
click at [352, 136] on button "Select Email Creative" at bounding box center [370, 132] width 159 height 15
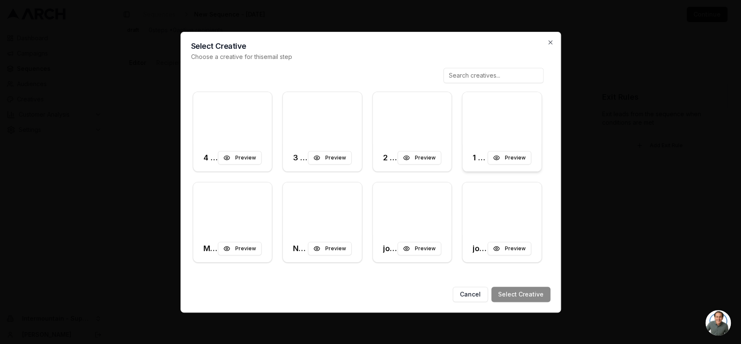
click at [499, 125] on div at bounding box center [502, 118] width 79 height 53
click at [531, 299] on button "Select Creative" at bounding box center [520, 294] width 59 height 15
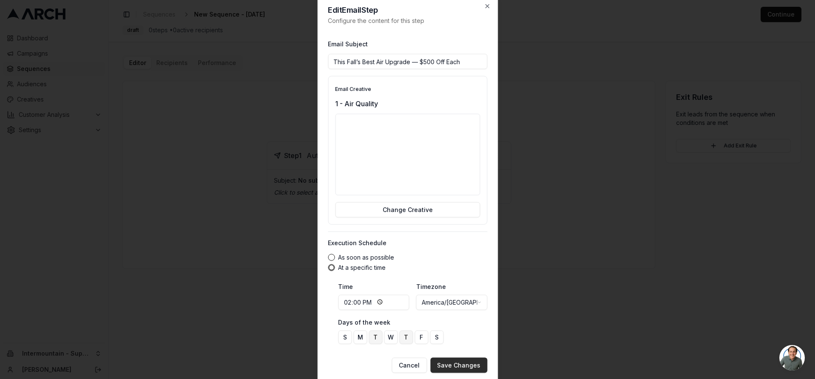
click at [470, 344] on button "Save Changes" at bounding box center [458, 364] width 57 height 15
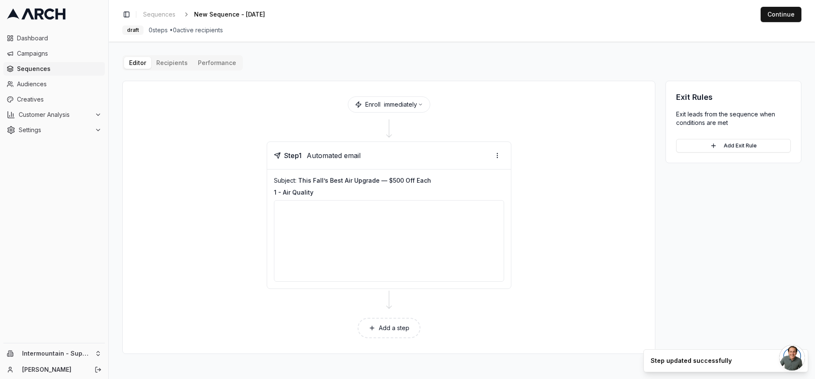
click at [403, 333] on button "Add a step" at bounding box center [389, 328] width 63 height 20
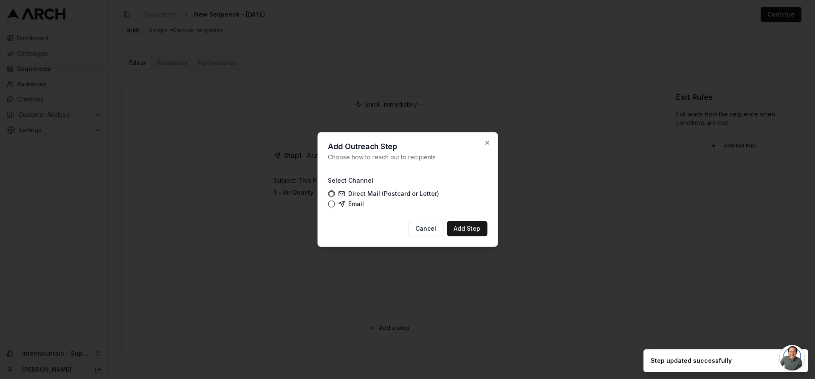
click at [349, 203] on label "Email" at bounding box center [351, 203] width 26 height 7
click at [335, 203] on button "Email" at bounding box center [331, 203] width 7 height 7
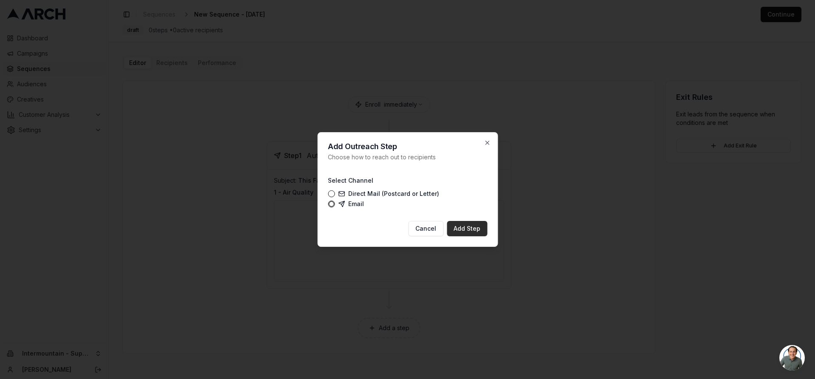
click at [461, 225] on button "Add Step" at bounding box center [467, 228] width 40 height 15
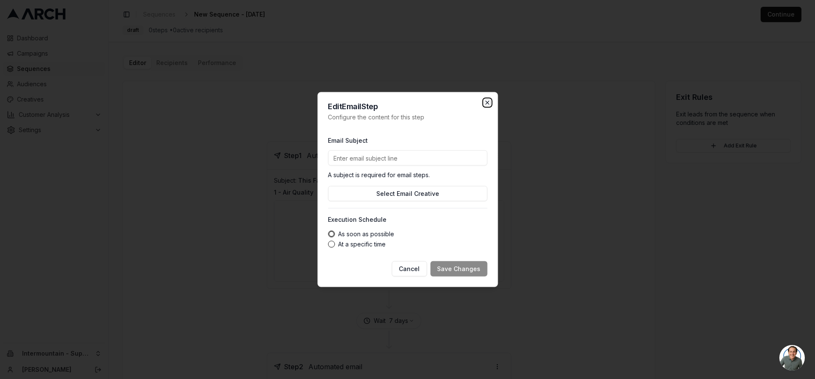
click at [486, 104] on icon "button" at bounding box center [487, 102] width 7 height 7
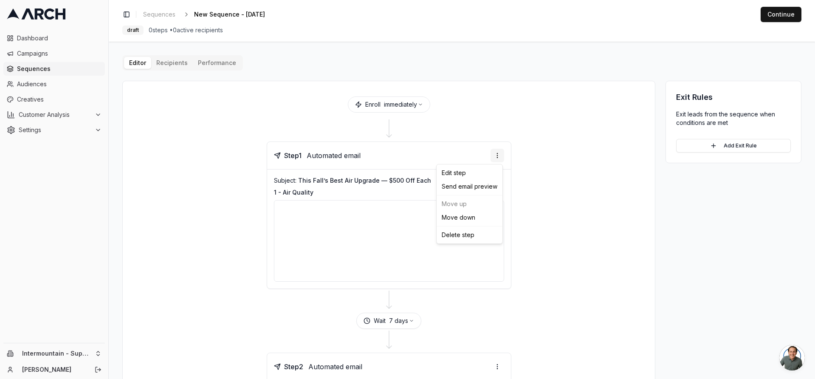
click at [493, 155] on html "Dashboard Campaigns Sequences Audiences Creatives Customer Analysis Settings In…" at bounding box center [407, 189] width 815 height 379
click at [471, 175] on div "Edit step" at bounding box center [469, 173] width 62 height 14
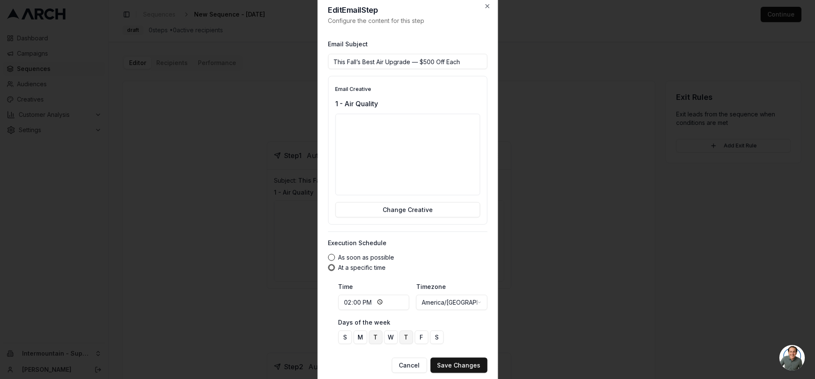
click at [376, 339] on button "T" at bounding box center [376, 337] width 14 height 14
click at [452, 344] on button "Save Changes" at bounding box center [458, 364] width 57 height 15
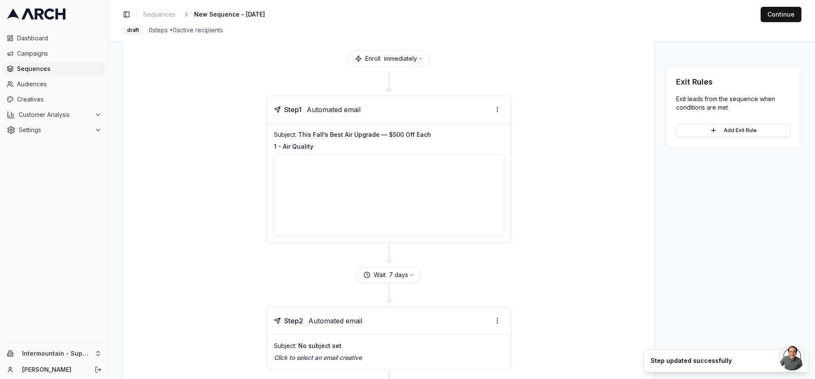
scroll to position [115, 0]
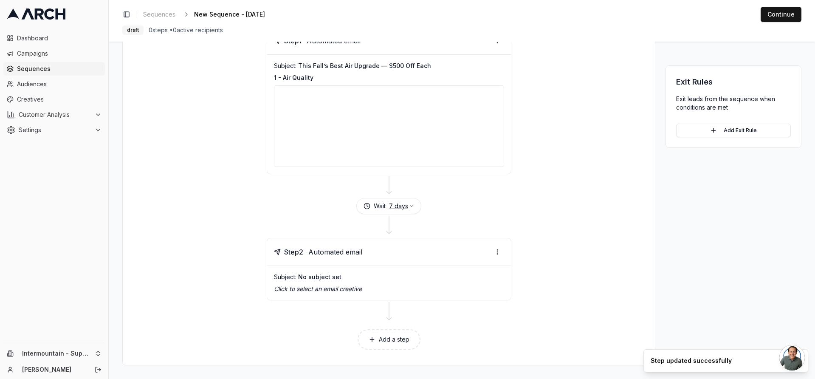
click at [409, 207] on icon "button" at bounding box center [411, 205] width 5 height 5
click at [409, 224] on input "8" at bounding box center [392, 226] width 50 height 14
click at [408, 227] on input "7" at bounding box center [392, 226] width 50 height 14
click at [408, 227] on input "6" at bounding box center [392, 226] width 50 height 14
click at [408, 227] on input "5" at bounding box center [392, 226] width 50 height 14
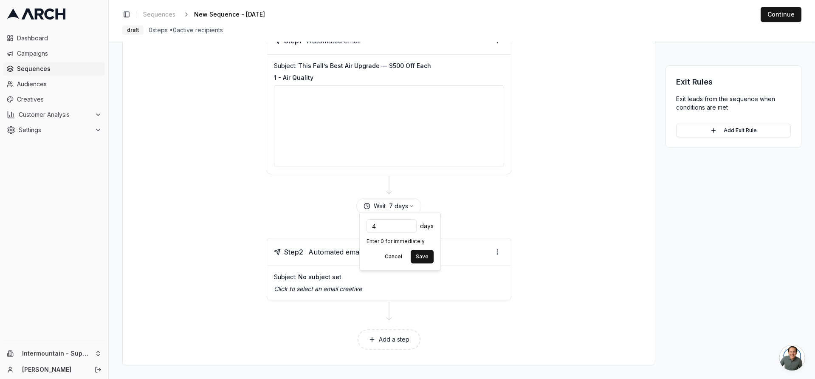
click at [408, 227] on input "4" at bounding box center [392, 226] width 50 height 14
type input "3"
click at [408, 227] on input "3" at bounding box center [392, 226] width 50 height 14
click at [472, 223] on div at bounding box center [389, 226] width 512 height 24
click at [361, 287] on p "Click to select an email creative" at bounding box center [389, 289] width 230 height 8
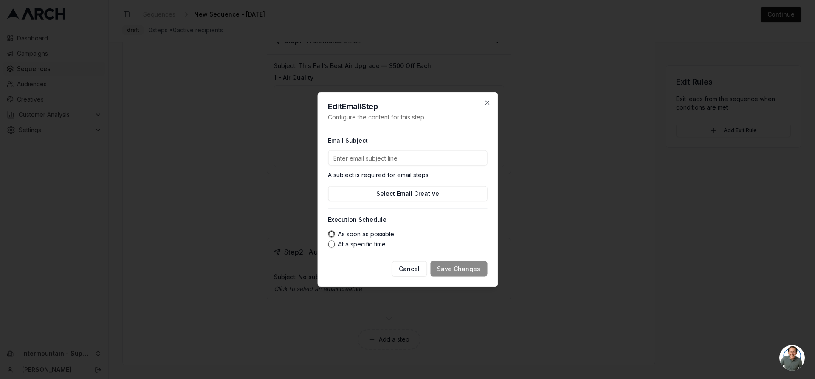
paste input "* The air inside your home might surprise you."
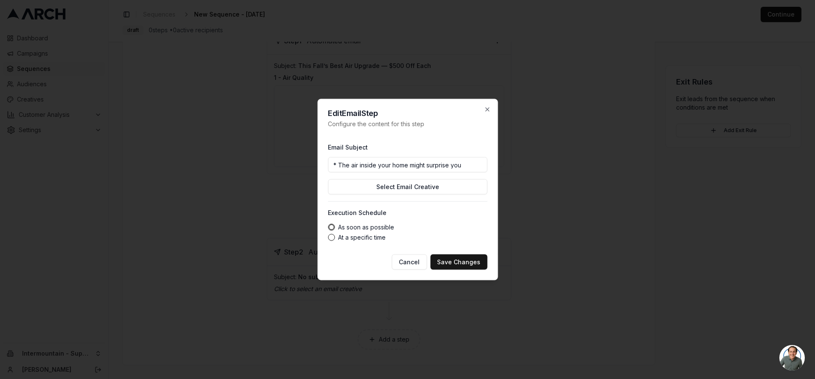
click at [338, 165] on input "* The air inside your home might surprise you" at bounding box center [407, 164] width 159 height 15
type input "The air inside your home might surprise you"
click at [367, 183] on button "Select Email Creative" at bounding box center [407, 186] width 159 height 15
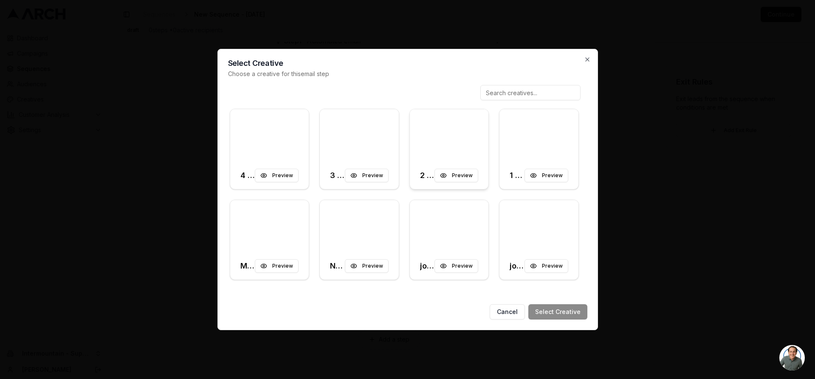
click at [461, 151] on div at bounding box center [449, 135] width 79 height 53
click at [560, 316] on button "Select Creative" at bounding box center [557, 311] width 59 height 15
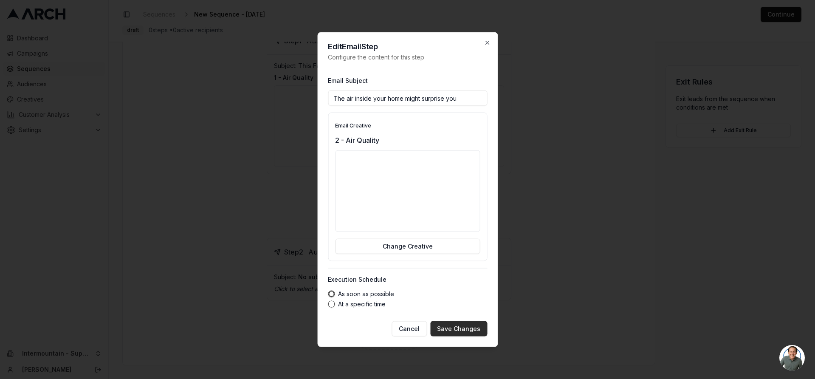
click at [449, 331] on button "Save Changes" at bounding box center [458, 328] width 57 height 15
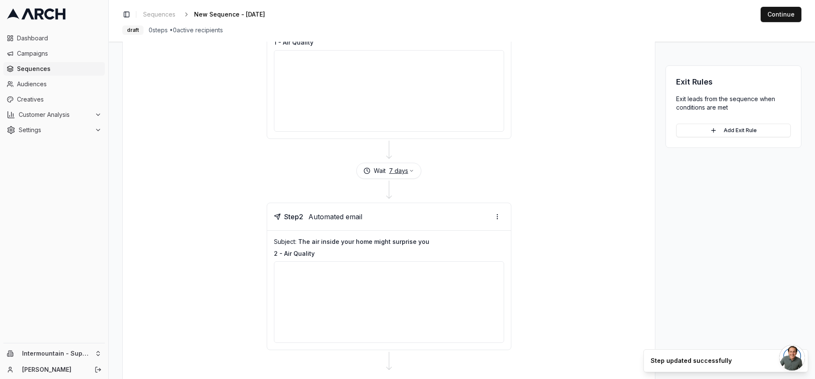
scroll to position [200, 0]
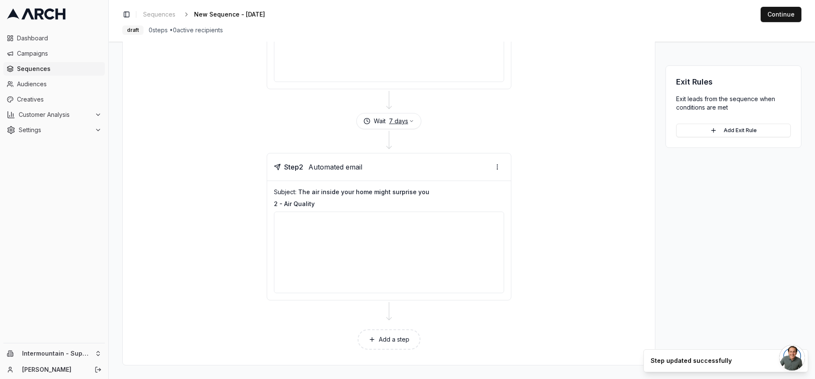
click at [406, 119] on button "7 days" at bounding box center [401, 121] width 25 height 8
click at [428, 173] on button "Save" at bounding box center [422, 172] width 23 height 14
click at [395, 335] on button "Add a step" at bounding box center [389, 339] width 63 height 20
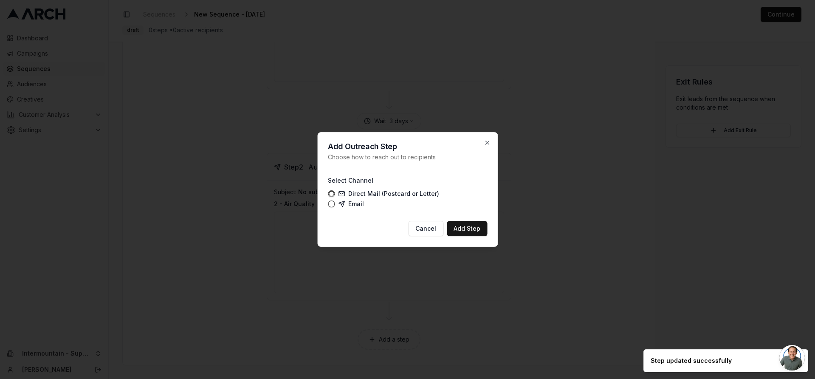
click at [349, 198] on div "Direct Mail (Postcard or Letter) Email" at bounding box center [407, 198] width 159 height 17
click at [349, 203] on label "Email" at bounding box center [351, 203] width 26 height 7
click at [335, 203] on button "Email" at bounding box center [331, 203] width 7 height 7
click at [463, 227] on button "Add Step" at bounding box center [467, 228] width 40 height 15
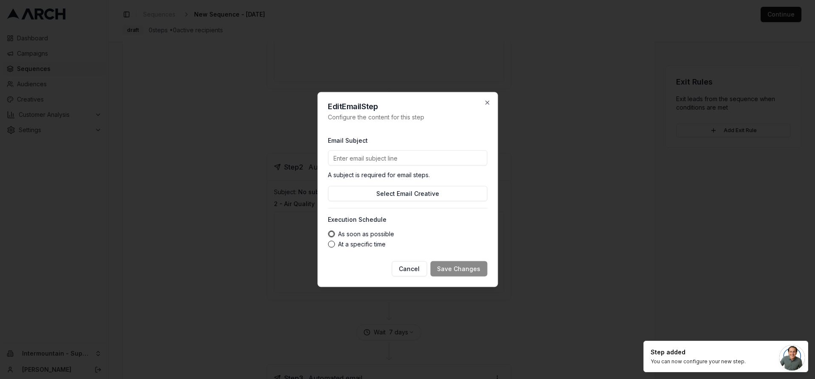
click at [387, 164] on input "Email Subject" at bounding box center [407, 157] width 159 height 15
paste input "Breathe Cleaner. Save $1,000 This Fall"
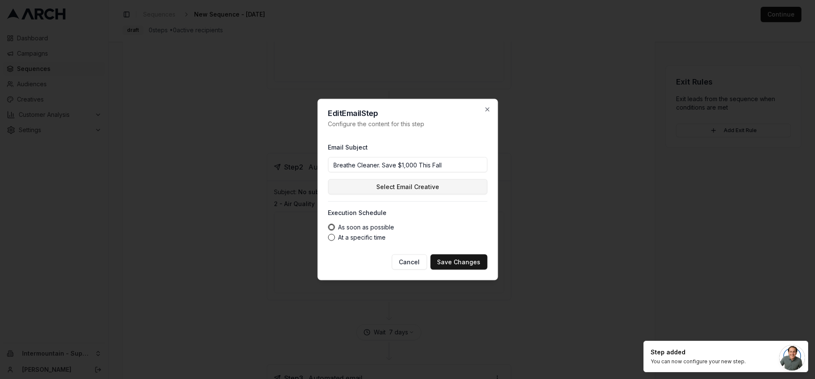
type input "Breathe Cleaner. Save $1,000 This Fall"
click at [405, 188] on button "Select Email Creative" at bounding box center [407, 186] width 159 height 15
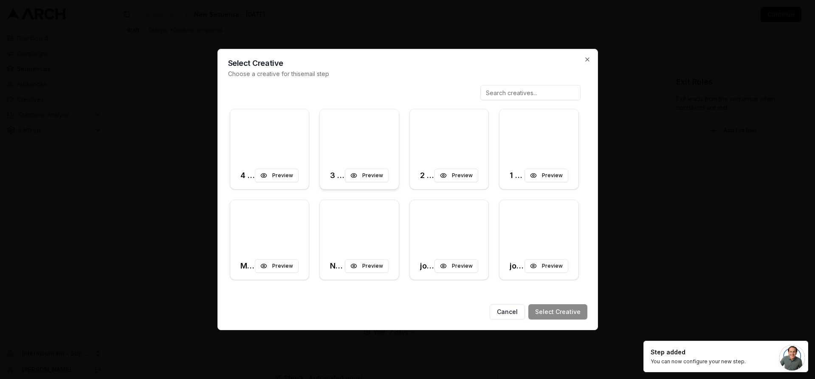
click at [357, 125] on div at bounding box center [359, 135] width 79 height 53
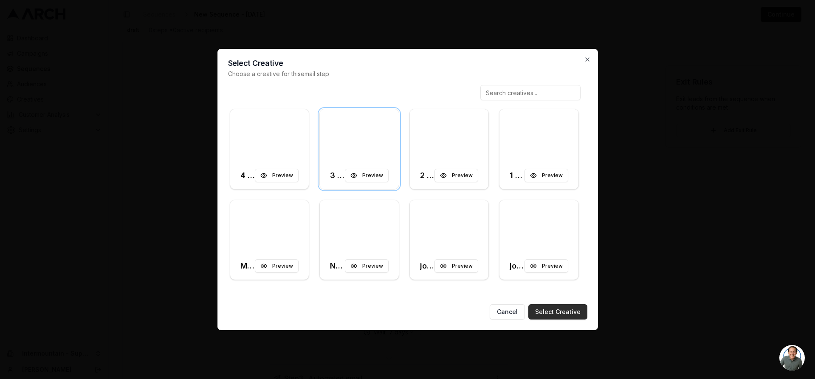
click at [557, 309] on button "Select Creative" at bounding box center [557, 311] width 59 height 15
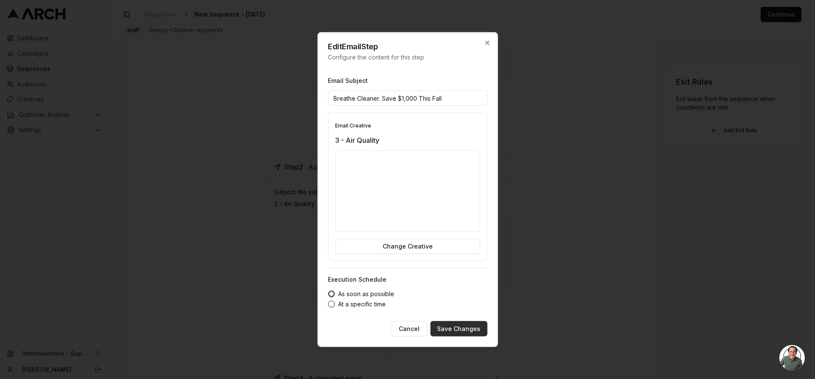
click at [453, 330] on button "Save Changes" at bounding box center [458, 328] width 57 height 15
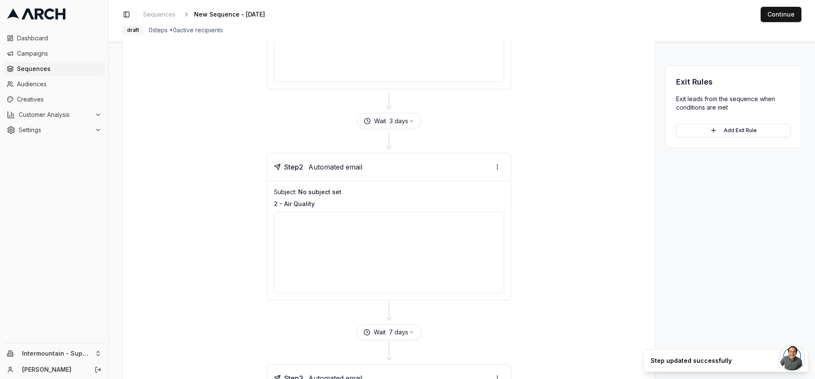
click at [410, 325] on div "Wait 7 days" at bounding box center [388, 332] width 65 height 16
click at [406, 330] on button "7 days" at bounding box center [401, 332] width 25 height 8
click at [408, 284] on input "6" at bounding box center [392, 282] width 50 height 14
click at [408, 284] on input "5" at bounding box center [392, 282] width 50 height 14
click at [408, 284] on input "4" at bounding box center [392, 282] width 50 height 14
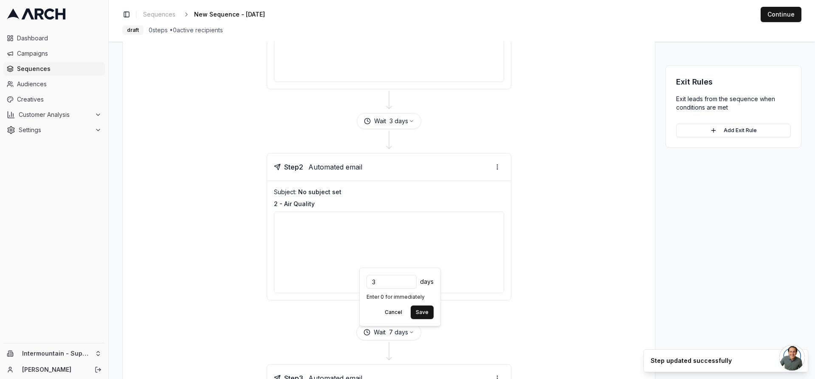
type input "3"
click at [408, 284] on input "3" at bounding box center [392, 282] width 50 height 14
click at [424, 316] on button "Save" at bounding box center [422, 312] width 23 height 14
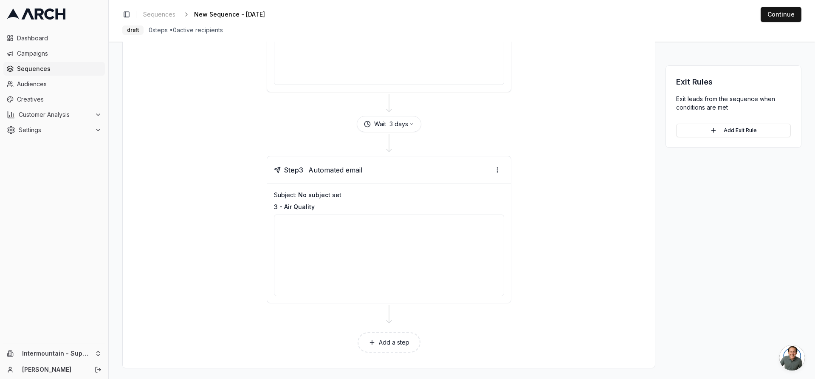
scroll to position [411, 0]
click at [404, 344] on button "Add a step" at bounding box center [389, 339] width 63 height 20
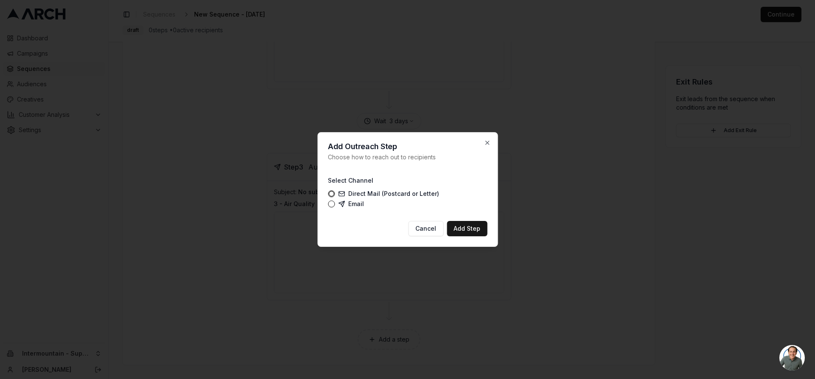
click at [358, 203] on label "Email" at bounding box center [351, 203] width 26 height 7
click at [335, 203] on button "Email" at bounding box center [331, 203] width 7 height 7
click at [470, 230] on button "Add Step" at bounding box center [467, 228] width 40 height 15
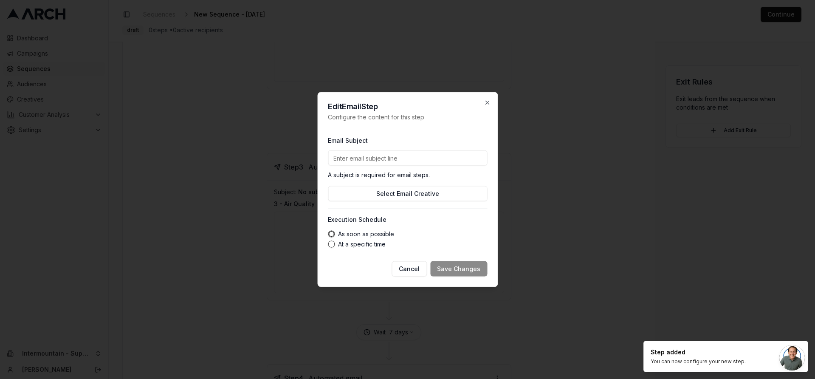
click at [373, 158] on input "Email Subject" at bounding box center [407, 157] width 159 height 15
click at [347, 172] on p "A subject is required for email steps." at bounding box center [407, 175] width 159 height 8
click at [429, 156] on input "Email Subject" at bounding box center [407, 157] width 159 height 15
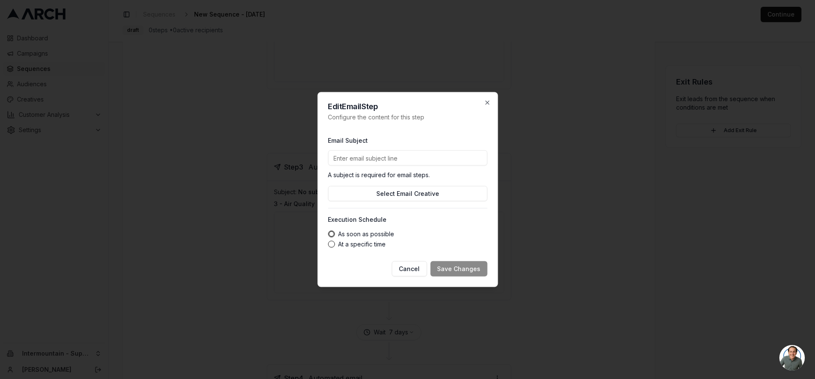
paste input "* Fall air upgrade offer ends soon"
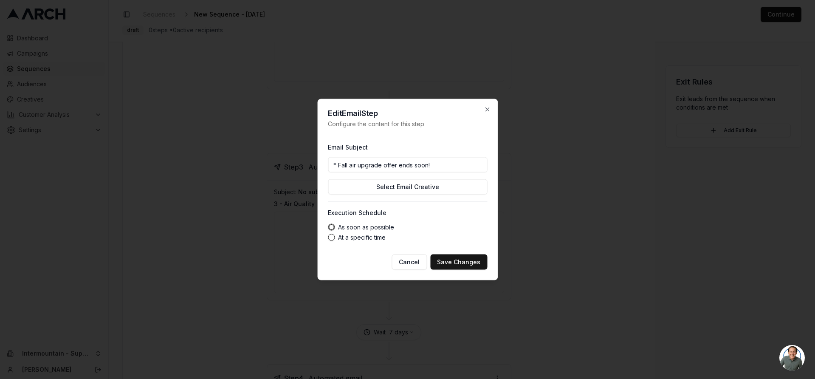
click at [339, 165] on input "* Fall air upgrade offer ends soon!" at bounding box center [407, 164] width 159 height 15
type input "Fall air upgrade offer ends soon!"
click at [375, 239] on label "At a specific time" at bounding box center [362, 237] width 48 height 6
click at [335, 239] on button "At a specific time" at bounding box center [331, 237] width 7 height 7
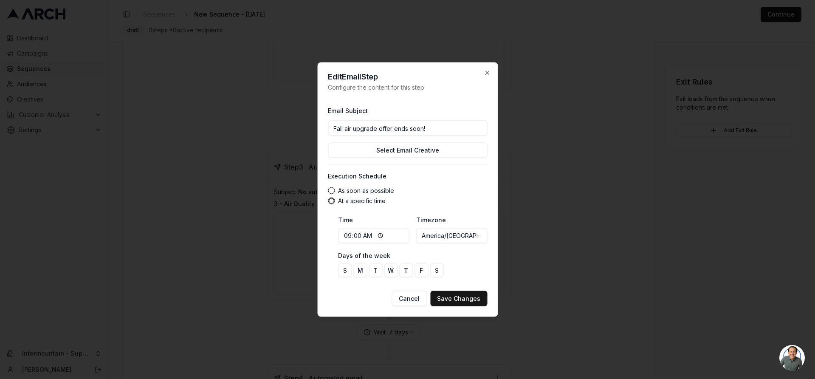
click at [357, 192] on label "As soon as possible" at bounding box center [366, 191] width 56 height 6
click at [335, 192] on button "As soon as possible" at bounding box center [331, 190] width 7 height 7
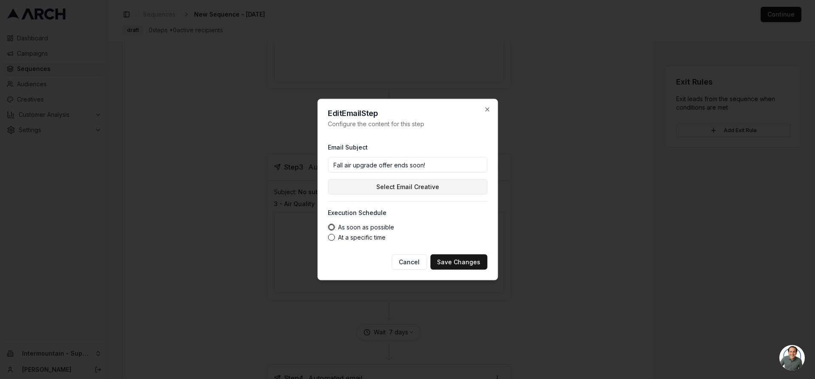
click at [376, 184] on button "Select Email Creative" at bounding box center [407, 186] width 159 height 15
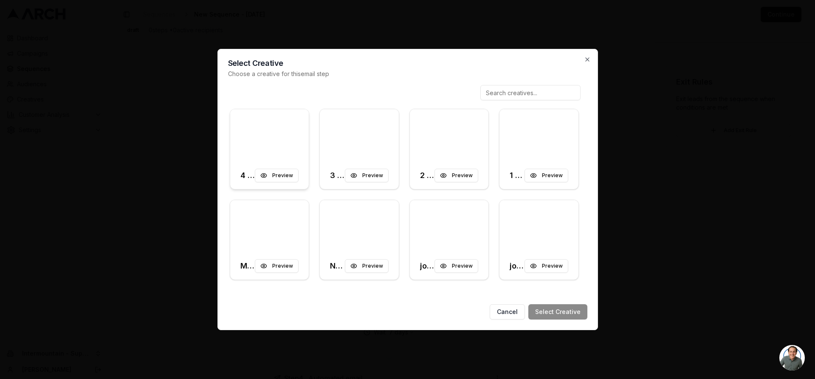
click at [263, 142] on div at bounding box center [269, 135] width 79 height 53
click at [550, 311] on button "Select Creative" at bounding box center [557, 311] width 59 height 15
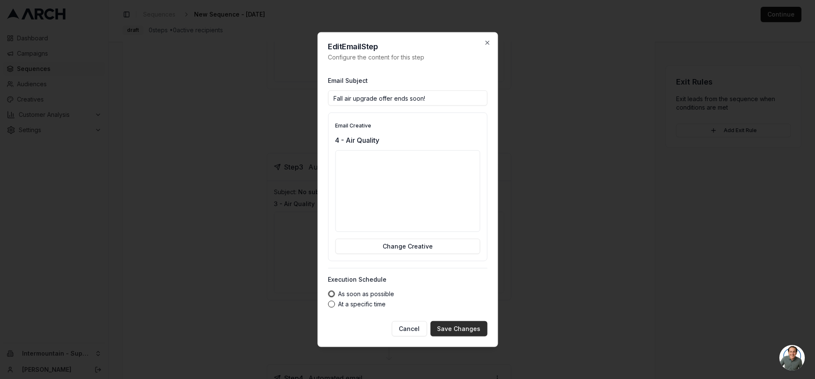
click at [457, 330] on button "Save Changes" at bounding box center [458, 328] width 57 height 15
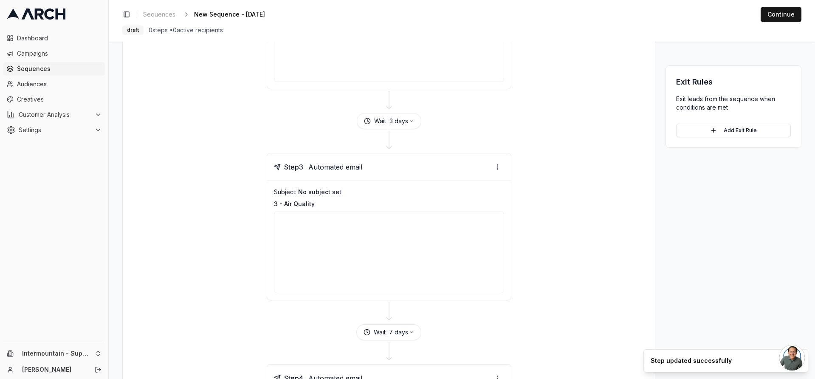
click at [403, 330] on button "7 days" at bounding box center [401, 332] width 25 height 8
click at [409, 283] on input "6" at bounding box center [392, 282] width 50 height 14
click at [409, 283] on input "5" at bounding box center [392, 282] width 50 height 14
click at [409, 283] on input "4" at bounding box center [392, 282] width 50 height 14
click at [409, 283] on input "3" at bounding box center [392, 282] width 50 height 14
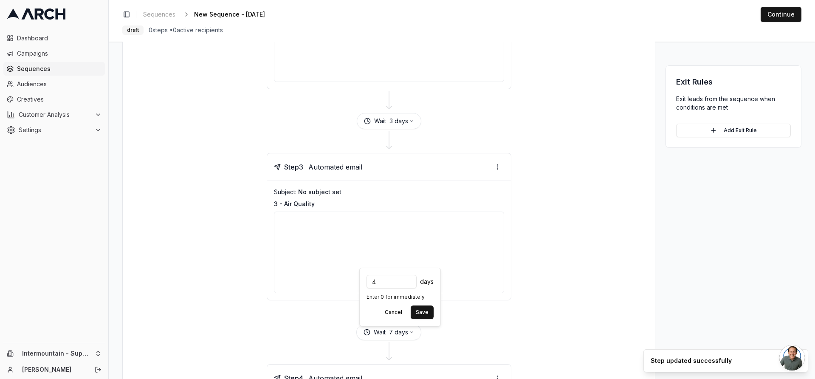
type input "4"
click at [410, 280] on input "4" at bounding box center [392, 282] width 50 height 14
click at [423, 313] on button "Save" at bounding box center [422, 312] width 23 height 14
click at [485, 328] on div "Wait 4 days" at bounding box center [389, 332] width 512 height 16
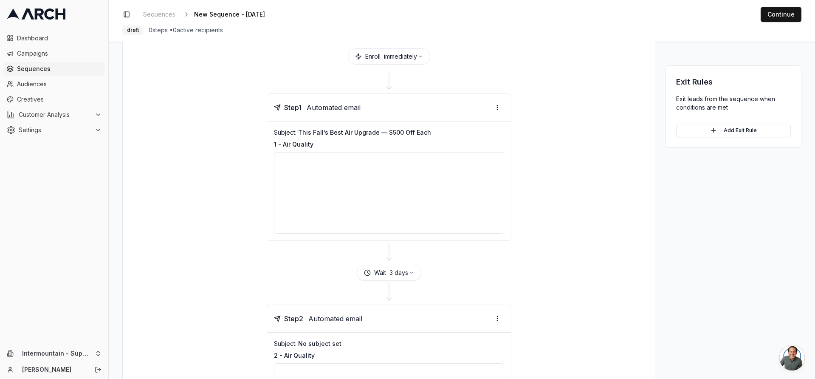
scroll to position [0, 0]
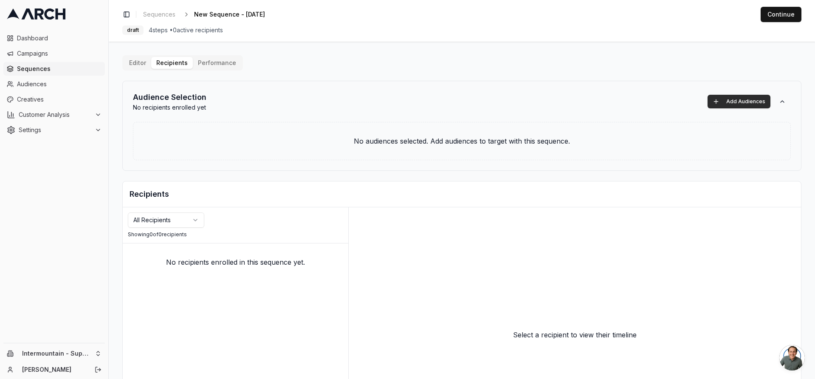
click at [731, 102] on button "Add Audiences" at bounding box center [739, 102] width 63 height 14
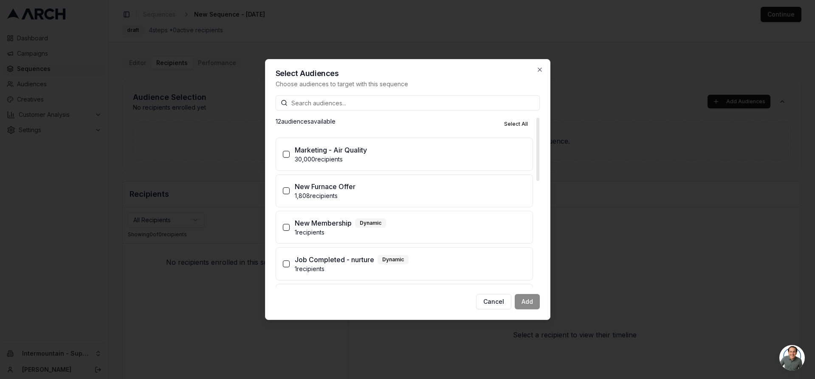
click at [340, 147] on p "Marketing - Air Quality" at bounding box center [331, 150] width 72 height 10
click at [290, 151] on button "Marketing - Air Quality 30,000 recipients" at bounding box center [286, 154] width 7 height 7
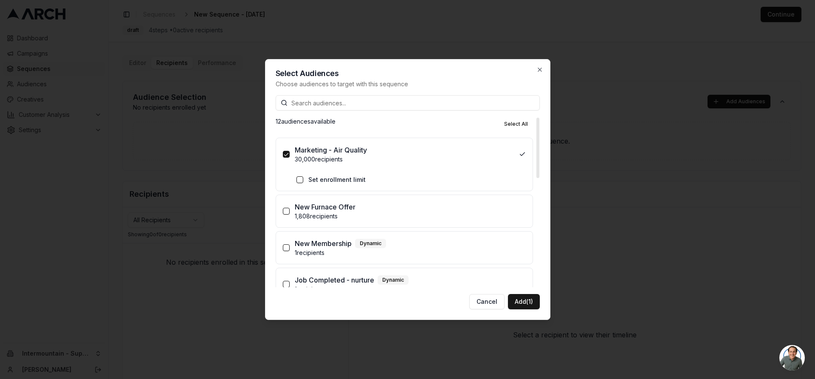
click at [312, 179] on label "Set enrollment limit" at bounding box center [336, 179] width 57 height 8
click at [303, 179] on button "Set enrollment limit" at bounding box center [299, 179] width 7 height 7
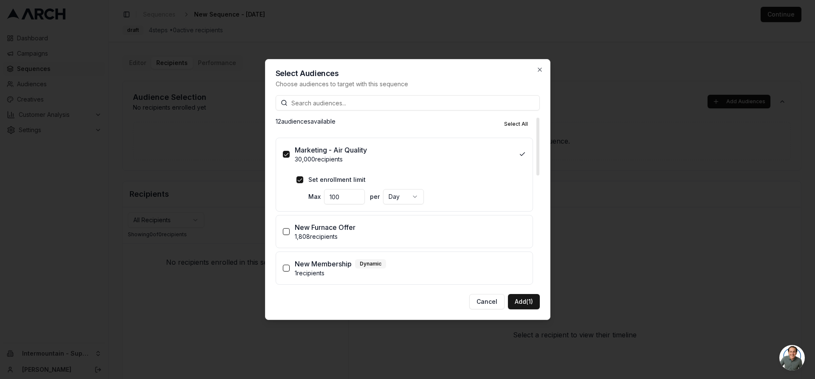
click at [333, 197] on input "100" at bounding box center [344, 196] width 41 height 15
type input "1000"
click at [438, 180] on div "Set enrollment limit" at bounding box center [410, 179] width 229 height 8
click at [530, 304] on button "Add (1)" at bounding box center [524, 301] width 32 height 15
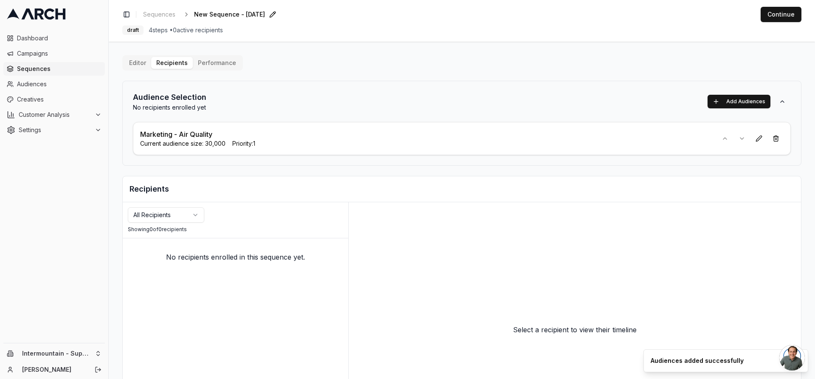
click at [246, 15] on span "New Sequence - Oct 9, 2025" at bounding box center [229, 14] width 71 height 8
type input "Marketing - Air Quality Offer"
click at [741, 18] on button "Continue" at bounding box center [781, 14] width 41 height 15
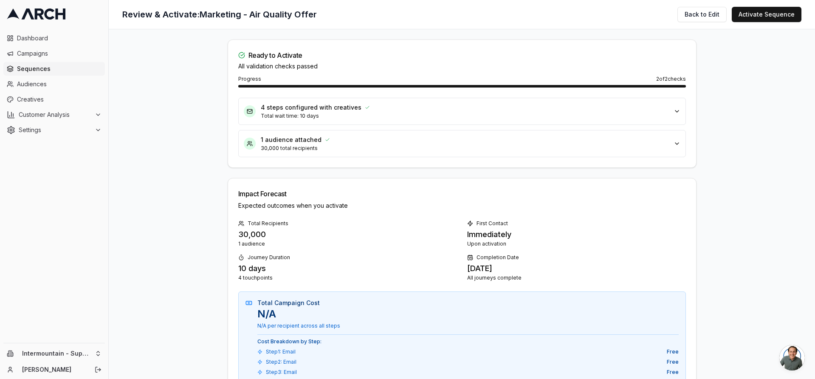
click at [52, 68] on span "Sequences" at bounding box center [59, 69] width 85 height 8
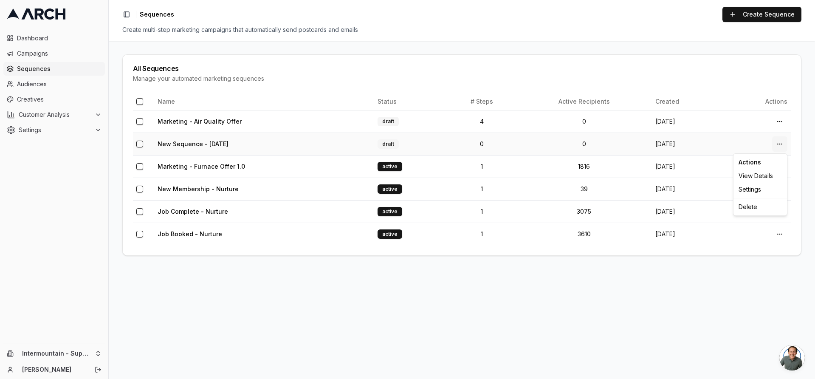
click at [776, 145] on html "Dashboard Campaigns Sequences Audiences Creatives Customer Analysis Settings In…" at bounding box center [407, 189] width 815 height 379
click at [739, 210] on div "Delete" at bounding box center [760, 207] width 50 height 14
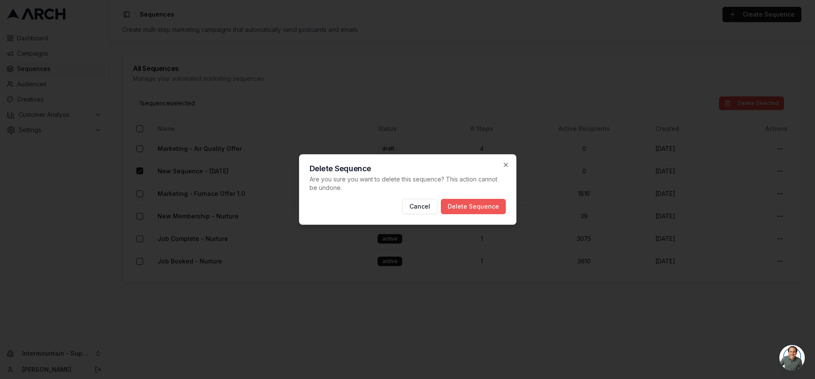
click at [485, 211] on button "Delete Sequence" at bounding box center [473, 206] width 65 height 15
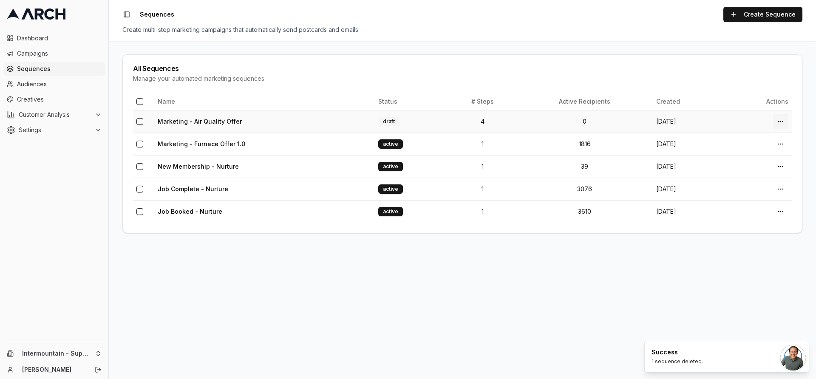
click at [776, 121] on html "Dashboard Campaigns Sequences Audiences Creatives Customer Analysis Settings In…" at bounding box center [408, 189] width 816 height 379
click at [709, 108] on html "Dashboard Campaigns Sequences Audiences Creatives Customer Analysis Settings In…" at bounding box center [408, 189] width 816 height 379
click at [230, 119] on link "Marketing - Air Quality Offer" at bounding box center [200, 121] width 84 height 7
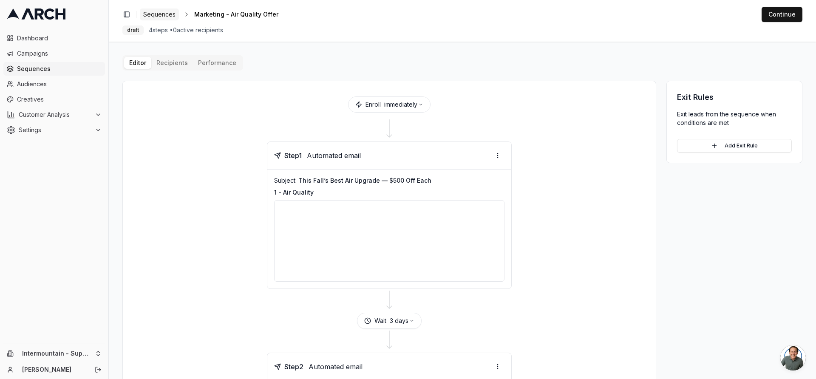
click at [163, 14] on span "Sequences" at bounding box center [159, 14] width 32 height 8
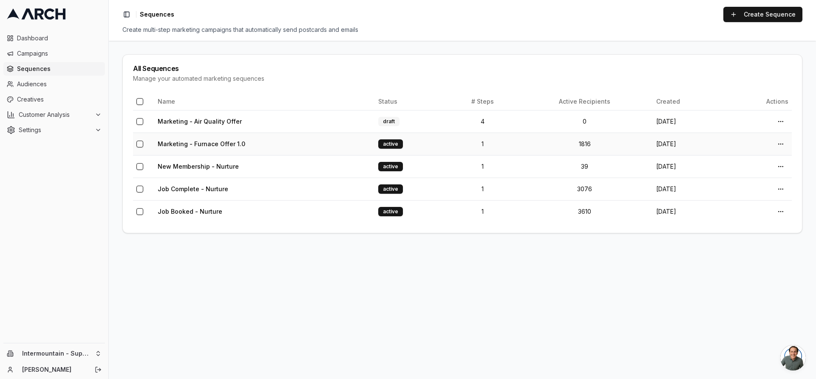
click at [315, 146] on td "Marketing - Furnace Offer 1.0" at bounding box center [264, 144] width 220 height 23
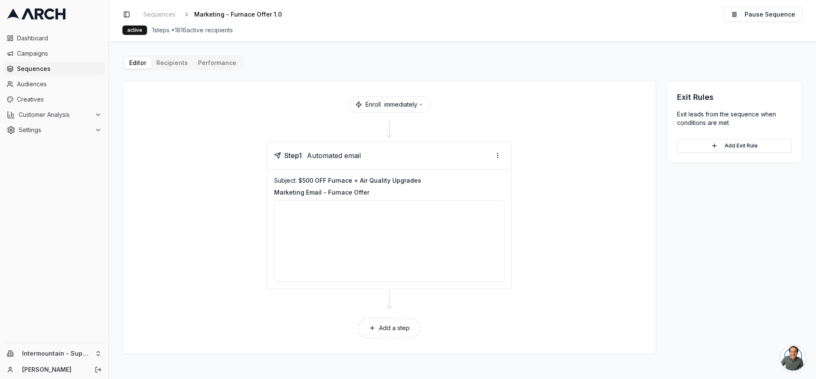
click at [214, 64] on button "Performance" at bounding box center [217, 63] width 48 height 12
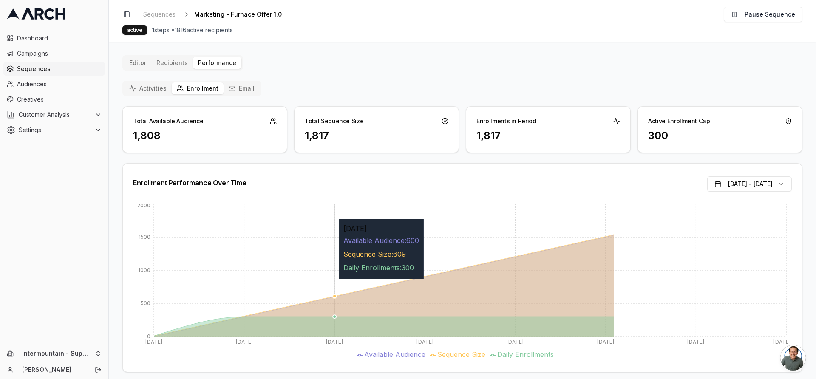
scroll to position [7, 0]
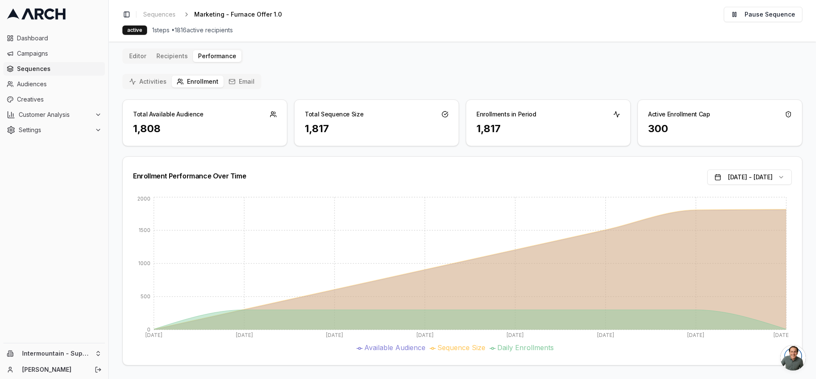
click at [246, 81] on button "Email" at bounding box center [241, 82] width 36 height 12
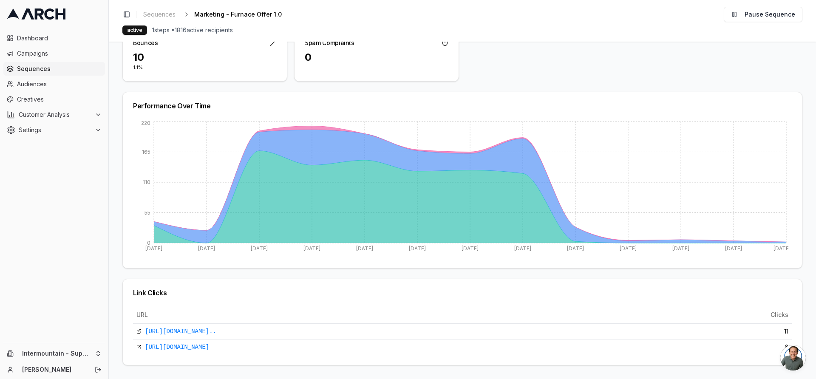
scroll to position [0, 0]
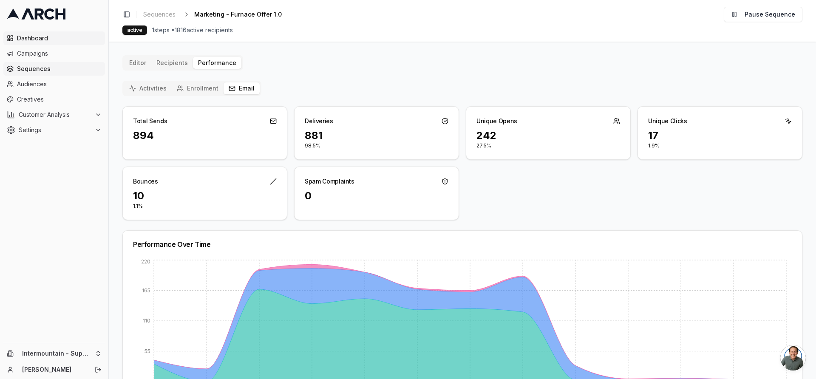
click at [47, 39] on span "Dashboard" at bounding box center [59, 38] width 85 height 8
